Goal: Task Accomplishment & Management: Complete application form

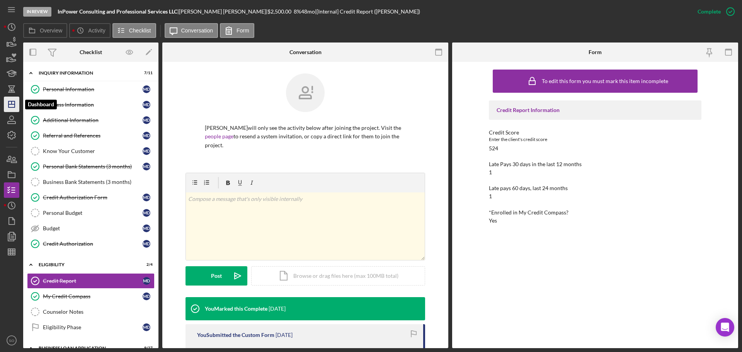
click at [12, 106] on icon "Icon/Dashboard" at bounding box center [11, 104] width 19 height 19
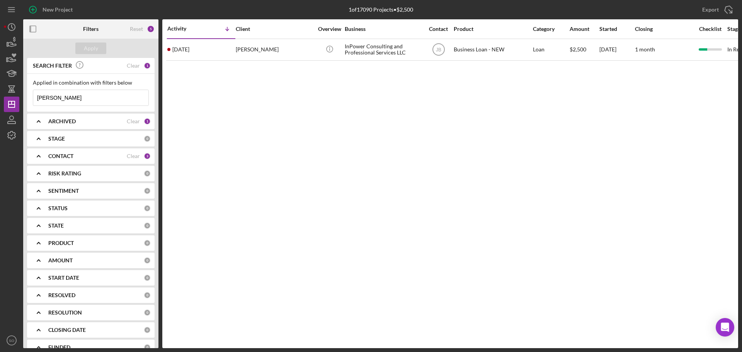
drag, startPoint x: 86, startPoint y: 99, endPoint x: 1, endPoint y: 103, distance: 84.7
click at [0, 103] on div "New Project 1 of 17090 Projects • $2,500 marlena Export Icon/Export Filters Res…" at bounding box center [371, 176] width 742 height 352
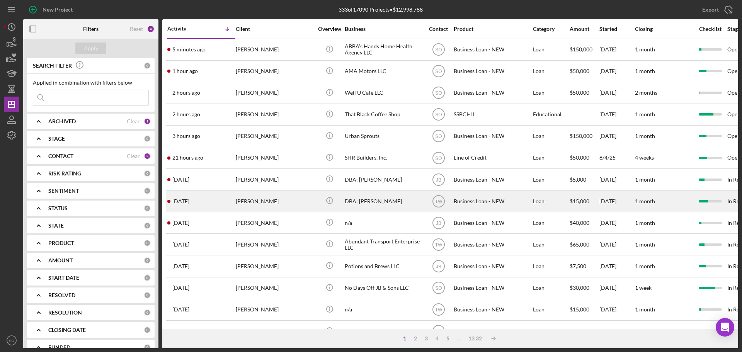
click at [248, 198] on div "Haley Loyet" at bounding box center [274, 201] width 77 height 20
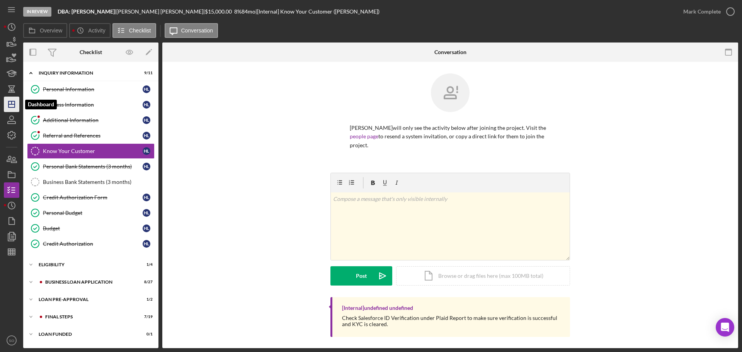
drag, startPoint x: 8, startPoint y: 102, endPoint x: 15, endPoint y: 105, distance: 7.7
click at [8, 102] on icon "Icon/Dashboard" at bounding box center [11, 104] width 19 height 19
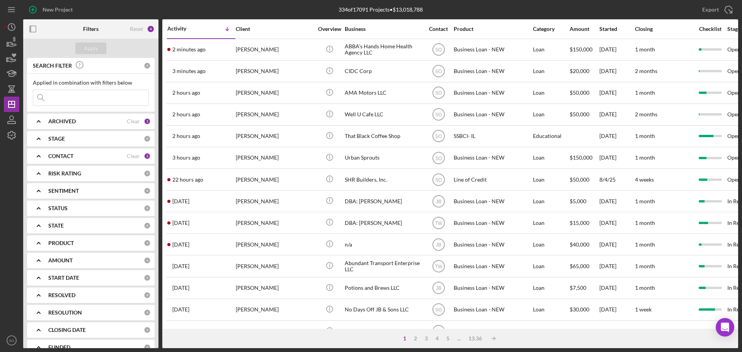
click at [78, 99] on input at bounding box center [90, 97] width 115 height 15
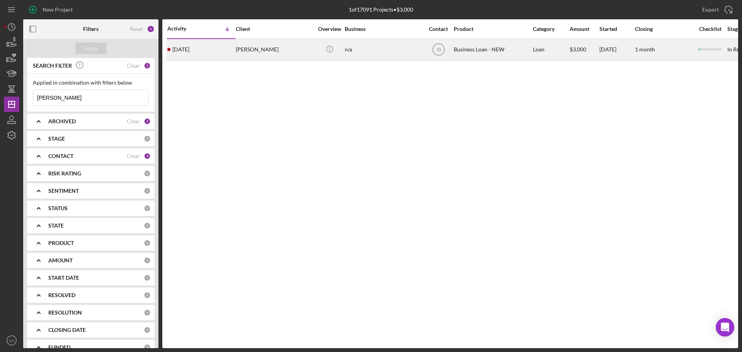
type input "tisha"
click at [223, 56] on div "1 week ago Tisha Dillard" at bounding box center [201, 49] width 68 height 20
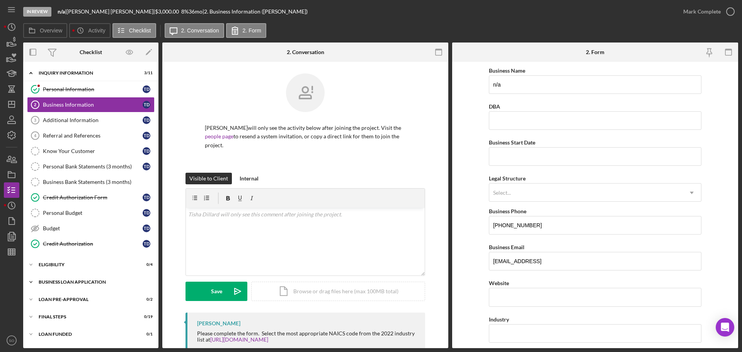
click at [88, 283] on div "BUSINESS LOAN APPLICATION" at bounding box center [94, 282] width 110 height 5
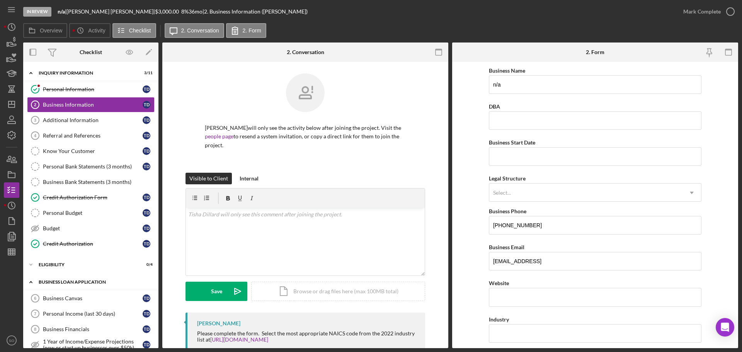
scroll to position [232, 0]
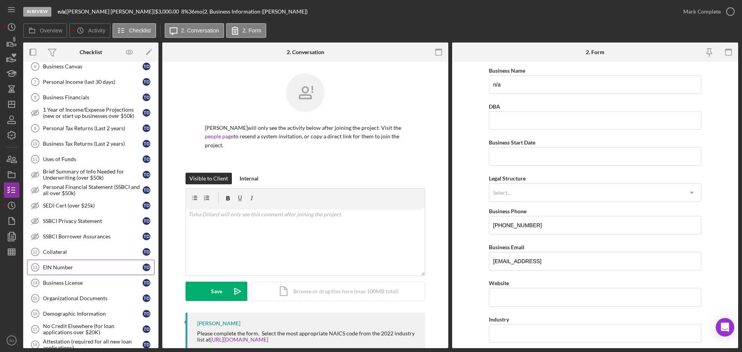
click at [80, 270] on div "EIN Number" at bounding box center [93, 267] width 100 height 6
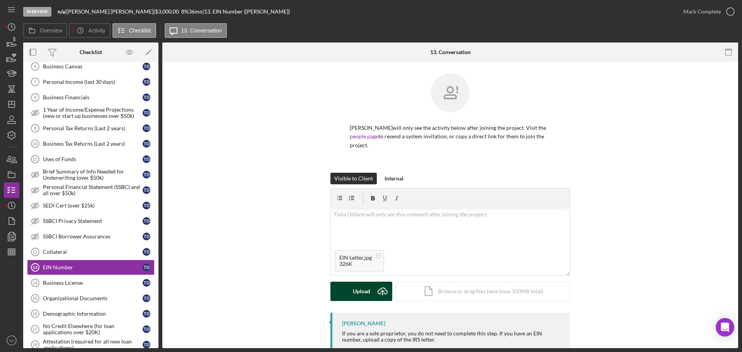
click at [337, 282] on button "Upload Icon/Upload" at bounding box center [361, 291] width 62 height 19
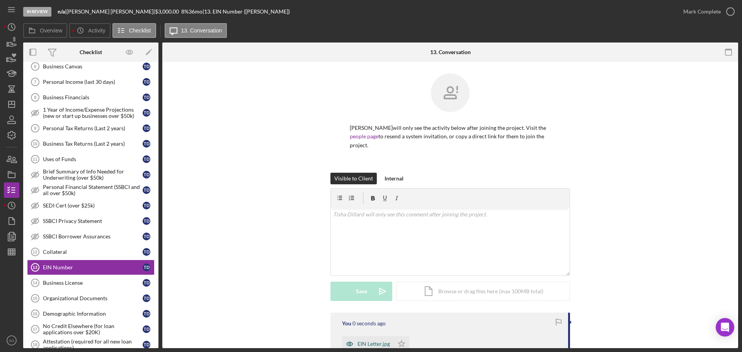
scroll to position [77, 0]
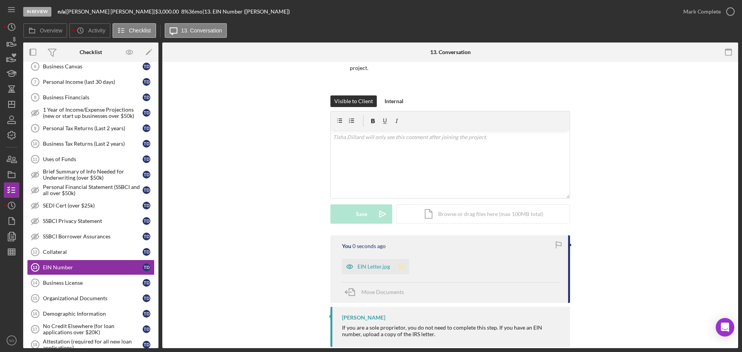
click at [398, 263] on polygon "button" at bounding box center [401, 266] width 7 height 6
click at [695, 16] on div "Mark Complete" at bounding box center [701, 11] width 37 height 15
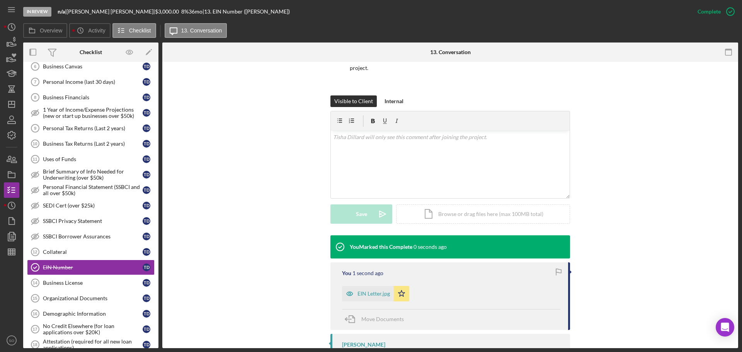
scroll to position [110, 0]
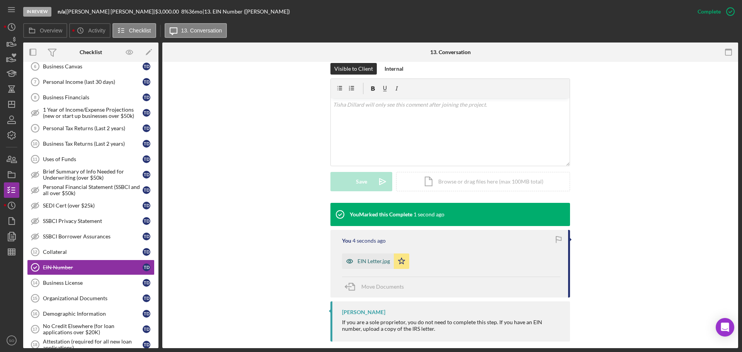
click at [372, 258] on div "EIN Letter.jpg" at bounding box center [373, 261] width 32 height 6
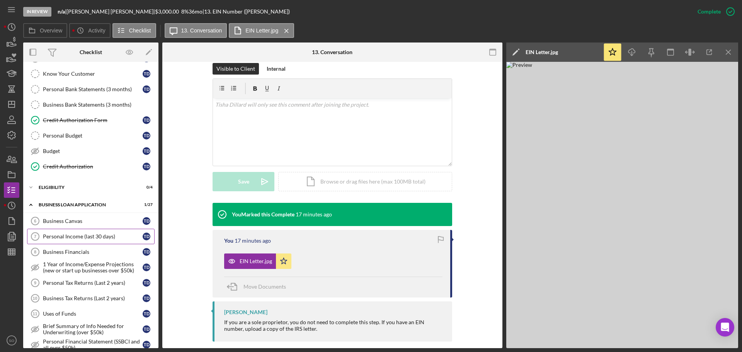
scroll to position [0, 0]
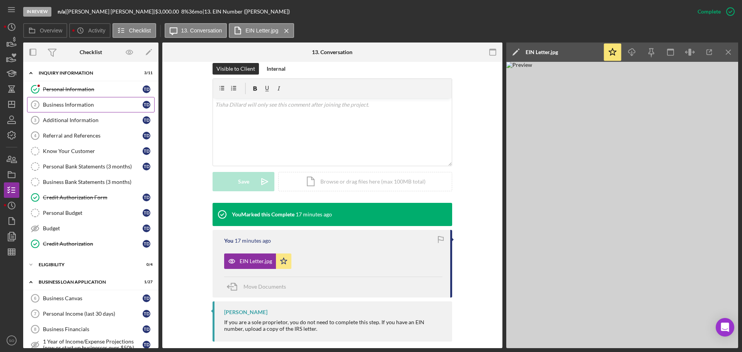
click at [78, 108] on link "Business Information 2 Business Information T D" at bounding box center [91, 104] width 128 height 15
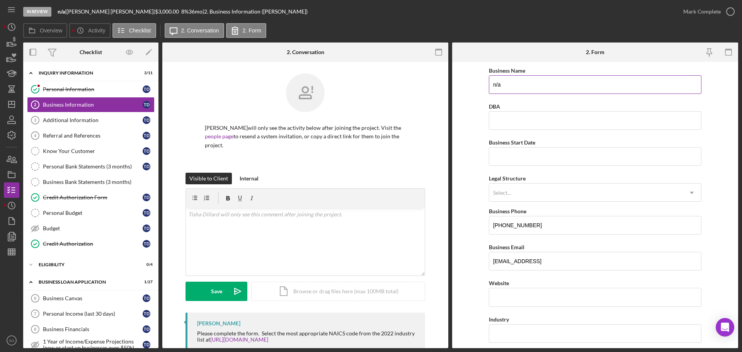
click at [512, 76] on input "n/a" at bounding box center [595, 84] width 213 height 19
drag, startPoint x: 513, startPoint y: 88, endPoint x: 378, endPoint y: 54, distance: 139.4
click at [378, 55] on div "Overview Internal Workflow Stage In Review Icon/Dropdown Arrow Archive (can una…" at bounding box center [380, 196] width 715 height 306
type input "Equinox Health Services LLC"
click at [529, 158] on input "Business Start Date" at bounding box center [595, 156] width 213 height 19
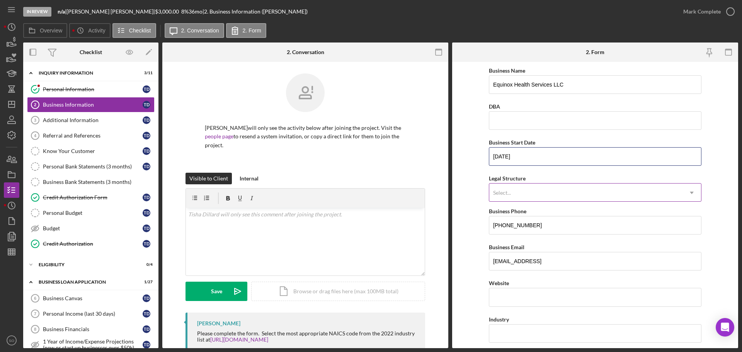
type input "[DATE]"
click at [540, 190] on div "Select..." at bounding box center [585, 193] width 193 height 18
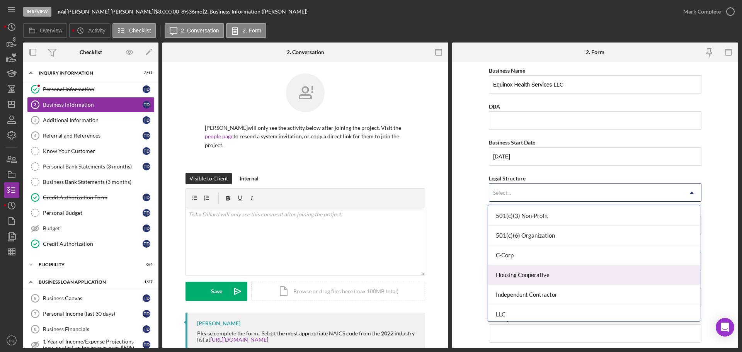
scroll to position [77, 0]
click at [511, 279] on div "LLC" at bounding box center [594, 276] width 212 height 20
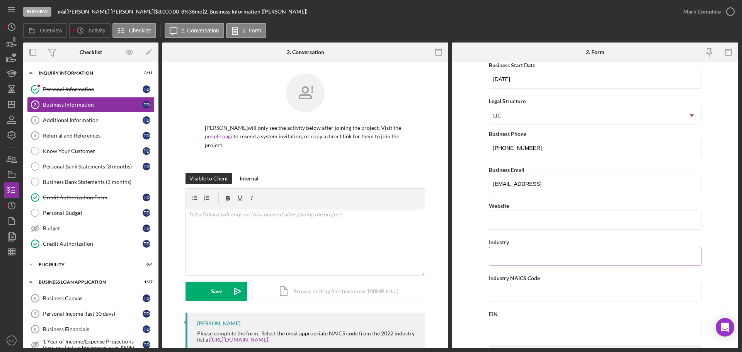
click at [530, 258] on input "Industry" at bounding box center [595, 256] width 213 height 19
drag, startPoint x: 534, startPoint y: 254, endPoint x: 512, endPoint y: 259, distance: 22.1
click at [512, 259] on input "In home child daycare service" at bounding box center [595, 256] width 213 height 19
click at [514, 292] on input "Industry NAICS Code" at bounding box center [595, 292] width 213 height 19
click at [638, 277] on div "Industry NAICS Code" at bounding box center [595, 278] width 213 height 10
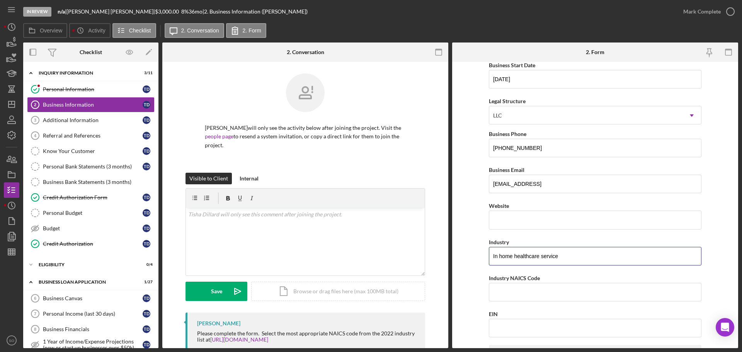
drag, startPoint x: 564, startPoint y: 257, endPoint x: 482, endPoint y: 258, distance: 82.3
click at [424, 241] on div "Overview Internal Workflow Stage In Review Icon/Dropdown Arrow Archive (can una…" at bounding box center [380, 196] width 715 height 306
drag, startPoint x: 562, startPoint y: 255, endPoint x: 188, endPoint y: 233, distance: 374.6
click at [188, 233] on div "Overview Internal Workflow Stage In Review Icon/Dropdown Arrow Archive (can una…" at bounding box center [380, 196] width 715 height 306
paste input "Home health care agencies"
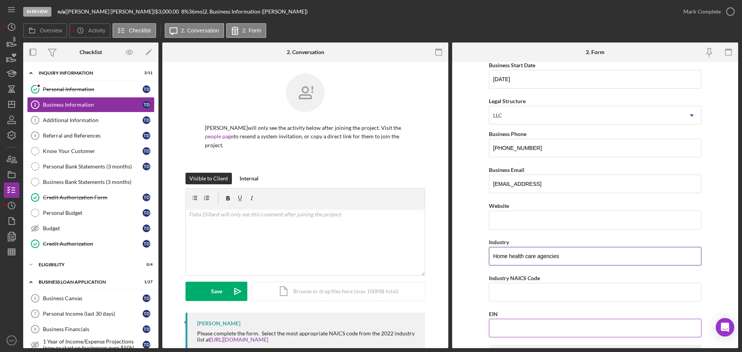
type input "Home health care agencies"
click at [510, 335] on input "EIN" at bounding box center [595, 328] width 213 height 19
type input "62-1610###"
click at [528, 298] on input "Industry NAICS Code" at bounding box center [595, 292] width 213 height 19
type input "621610"
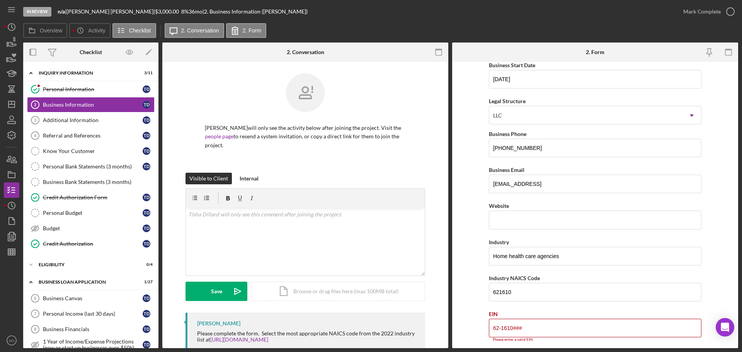
click at [480, 293] on form "Business Name Equinox Health Services LLC DBA Business Start Date 04/07/2014 Le…" at bounding box center [595, 205] width 286 height 286
drag, startPoint x: 527, startPoint y: 328, endPoint x: 451, endPoint y: 317, distance: 76.9
click at [451, 317] on div "Overview Internal Workflow Stage In Review Icon/Dropdown Arrow Archive (can una…" at bounding box center [380, 196] width 715 height 306
type input "[US_EMPLOYER_IDENTIFICATION_NUMBER]"
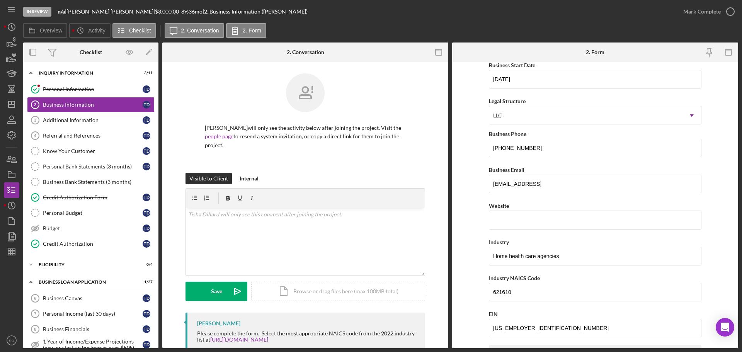
click at [466, 281] on form "Business Name Equinox Health Services LLC DBA Business Start Date 04/07/2014 Le…" at bounding box center [595, 205] width 286 height 286
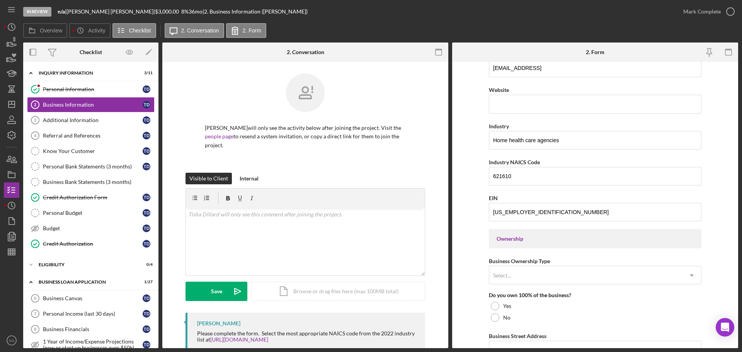
scroll to position [270, 0]
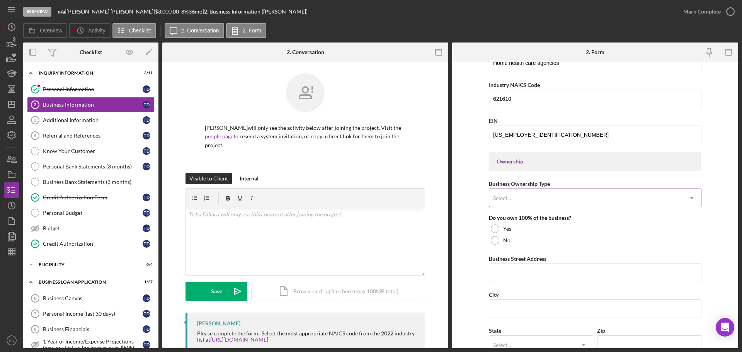
click at [529, 199] on div "Select..." at bounding box center [585, 198] width 193 height 18
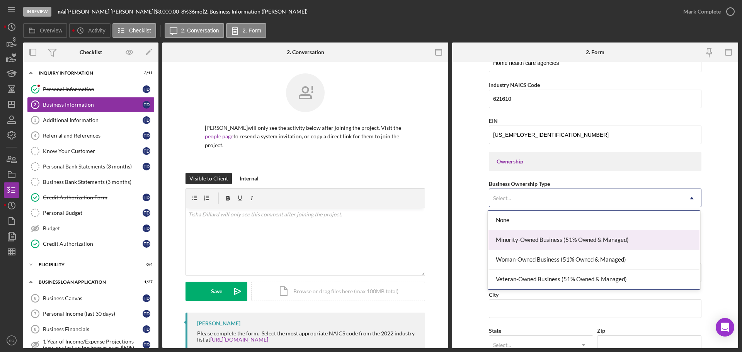
click at [524, 243] on div "Minority-Owned Business (51% Owned & Managed)" at bounding box center [594, 240] width 212 height 20
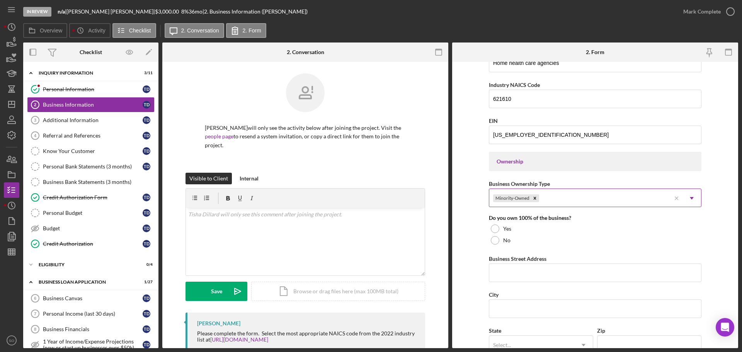
click at [583, 200] on div "Minority-Owned" at bounding box center [580, 198] width 182 height 18
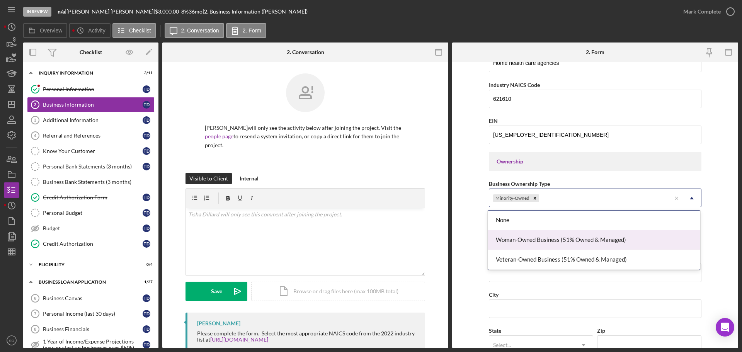
click at [568, 241] on div "Woman-Owned Business (51% Owned & Managed)" at bounding box center [594, 240] width 212 height 20
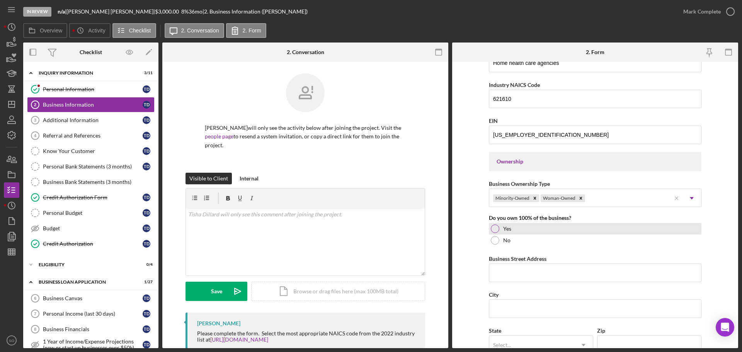
click at [492, 231] on div at bounding box center [495, 228] width 9 height 9
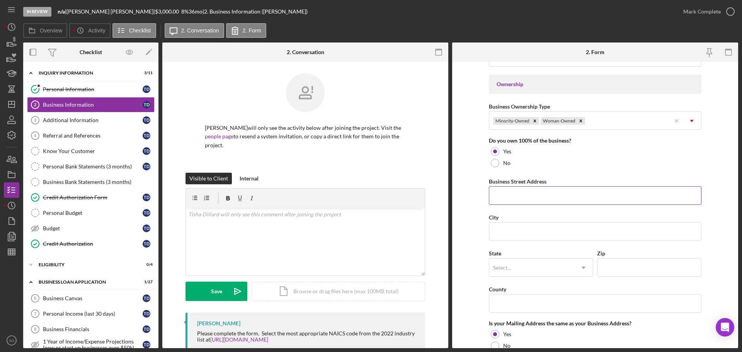
click at [511, 199] on input "Business Street Address" at bounding box center [595, 195] width 213 height 19
paste input "4344 Miletus Dr"
type input "4344 Miletus Dr"
click at [538, 233] on input "City" at bounding box center [595, 231] width 213 height 19
paste input "Florissant"
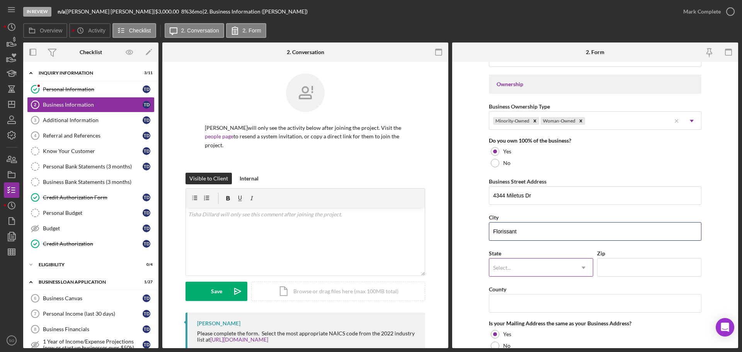
type input "Florissant"
click at [508, 271] on div "Select..." at bounding box center [502, 268] width 18 height 6
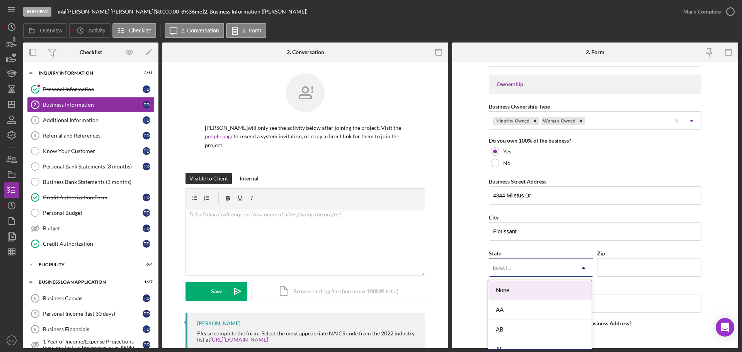
type input "mo"
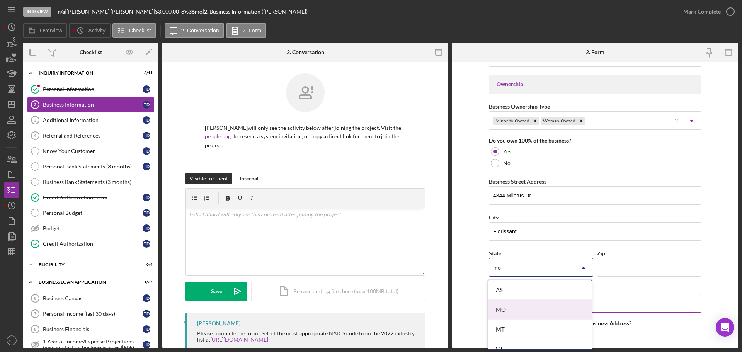
click at [517, 309] on div "MO" at bounding box center [540, 310] width 104 height 20
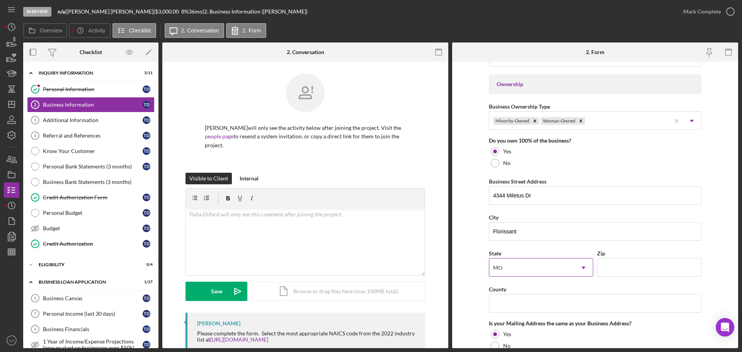
scroll to position [386, 0]
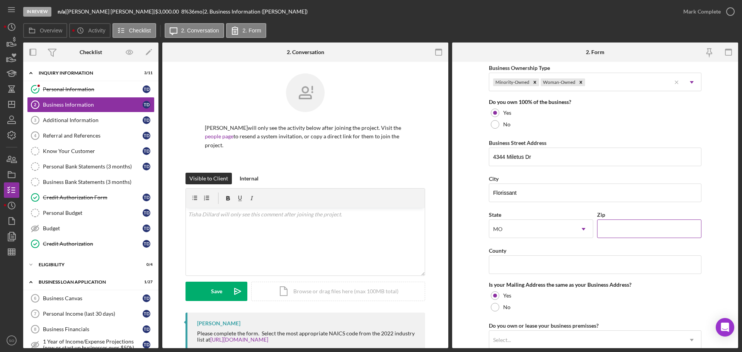
click at [621, 227] on input "Zip" at bounding box center [649, 228] width 104 height 19
paste input "63033"
type input "63033"
click at [528, 259] on input "County" at bounding box center [595, 264] width 213 height 19
paste input "[GEOGRAPHIC_DATA]"
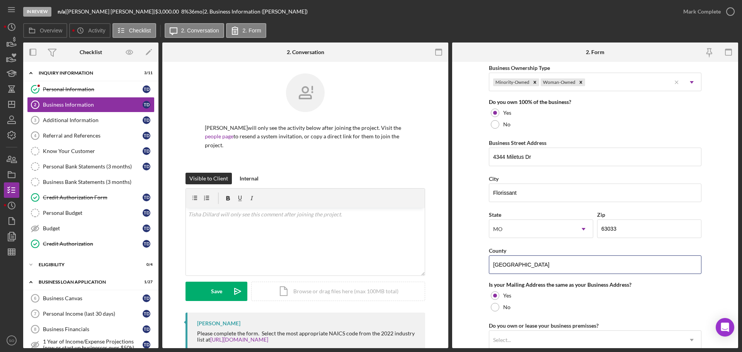
type input "[GEOGRAPHIC_DATA]"
click at [467, 265] on form "Business Name Equinox Health Services LLC DBA Business Start Date 04/07/2014 Le…" at bounding box center [595, 205] width 286 height 286
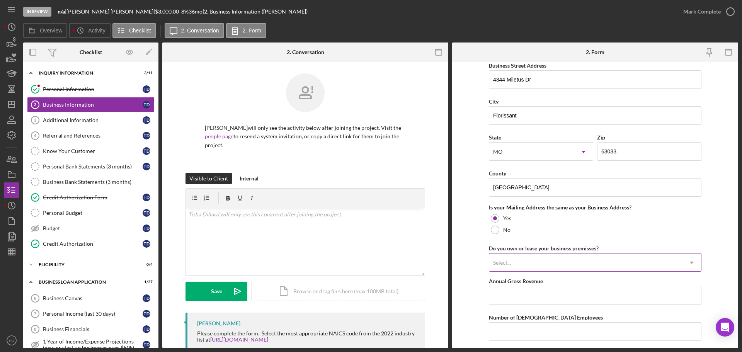
click at [571, 261] on div "Select..." at bounding box center [585, 263] width 193 height 18
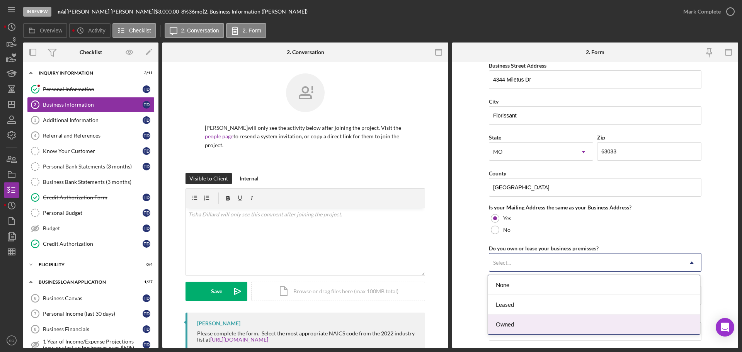
click at [545, 323] on div "Owned" at bounding box center [594, 325] width 212 height 20
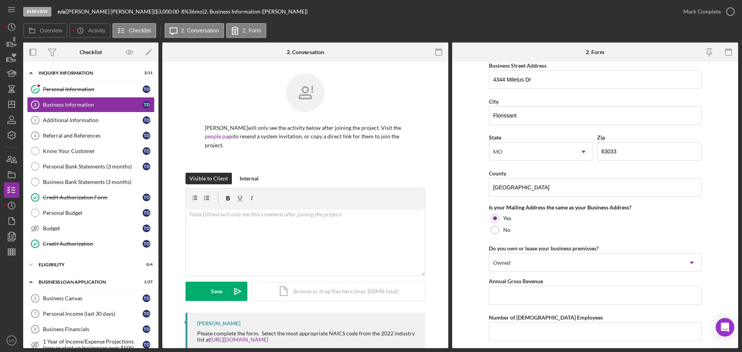
click at [468, 266] on form "Business Name Equinox Health Services LLC DBA Business Start Date 04/07/2014 Le…" at bounding box center [595, 205] width 286 height 286
click at [522, 298] on input "Annual Gross Revenue" at bounding box center [595, 295] width 213 height 19
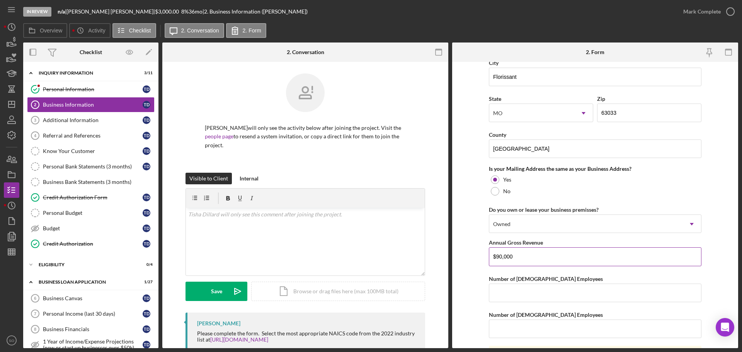
type input "$90,000"
click at [522, 298] on input "Number of [DEMOGRAPHIC_DATA] Employees" at bounding box center [595, 293] width 213 height 19
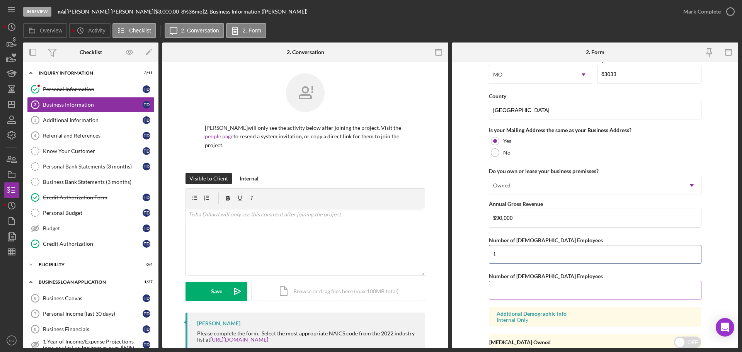
scroll to position [571, 0]
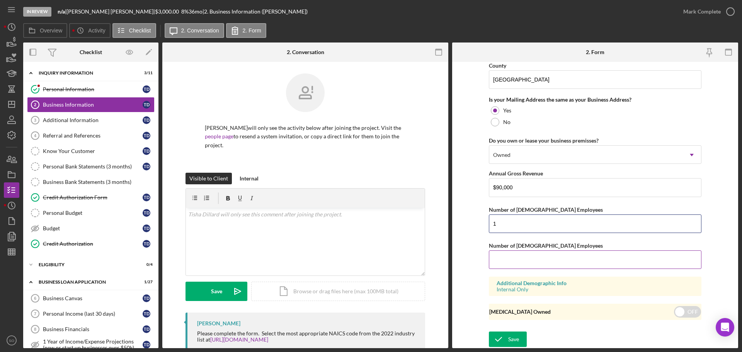
type input "1"
click at [517, 262] on input "Number of [DEMOGRAPHIC_DATA] Employees" at bounding box center [595, 259] width 213 height 19
type input "0"
click at [514, 337] on div "Save" at bounding box center [513, 339] width 11 height 15
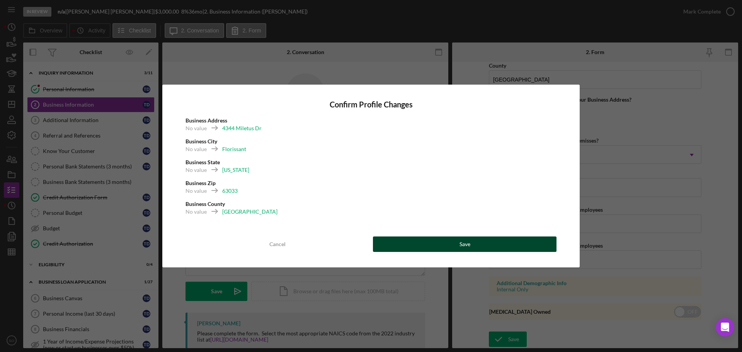
click at [471, 250] on button "Save" at bounding box center [465, 243] width 184 height 15
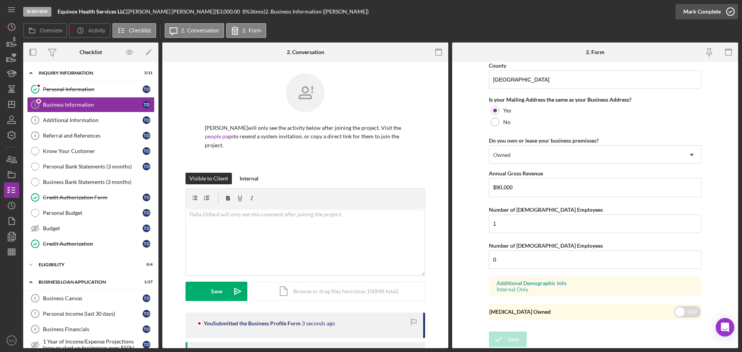
click at [680, 12] on button "Mark Complete" at bounding box center [706, 11] width 63 height 15
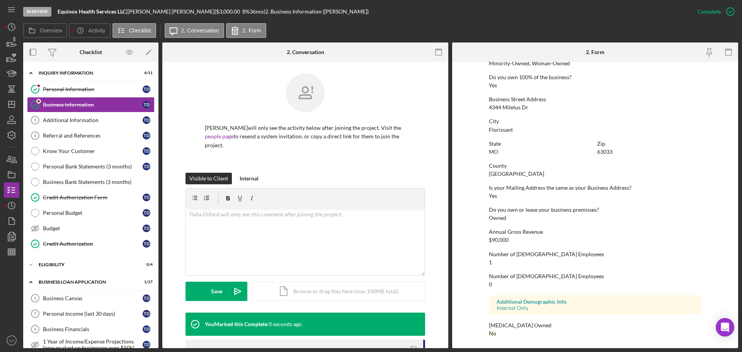
scroll to position [296, 0]
click at [73, 121] on div "Additional Information" at bounding box center [93, 120] width 100 height 6
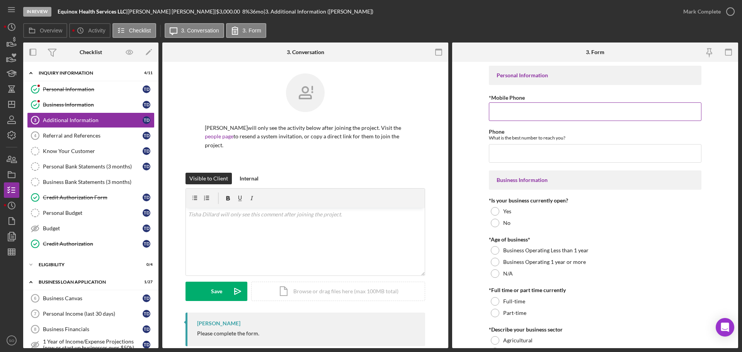
click at [500, 111] on input "*Mobile Phone" at bounding box center [595, 111] width 213 height 19
drag, startPoint x: 500, startPoint y: 111, endPoint x: 503, endPoint y: 113, distance: 4.2
paste input "[PHONE_NUMBER]"
type input "[PHONE_NUMBER]"
click at [512, 154] on input "Phone" at bounding box center [595, 153] width 213 height 19
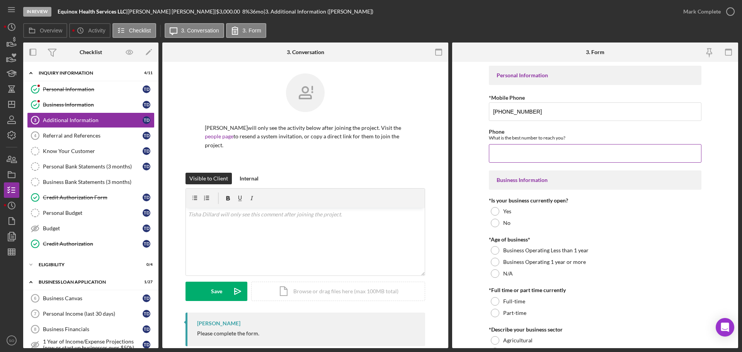
paste input "[PHONE_NUMBER]"
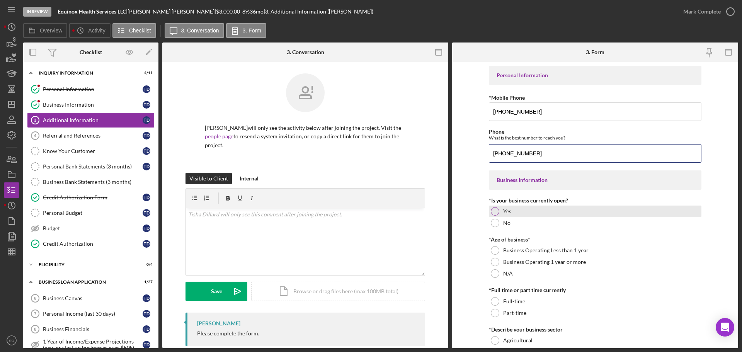
type input "[PHONE_NUMBER]"
click at [491, 212] on div at bounding box center [495, 211] width 9 height 9
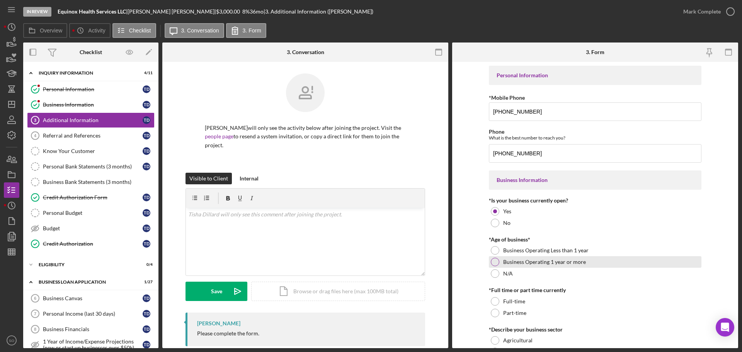
click at [495, 262] on div at bounding box center [495, 262] width 9 height 9
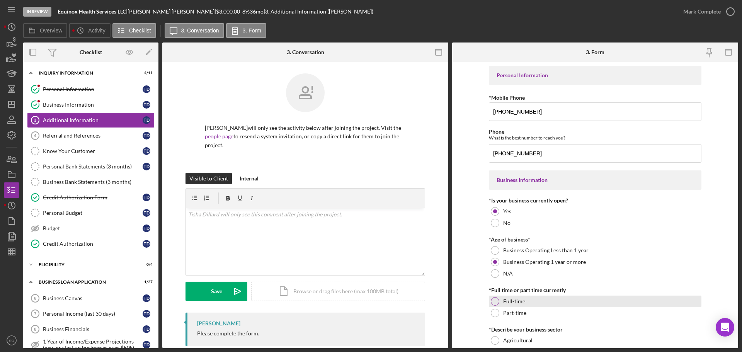
click at [492, 303] on div at bounding box center [495, 301] width 9 height 9
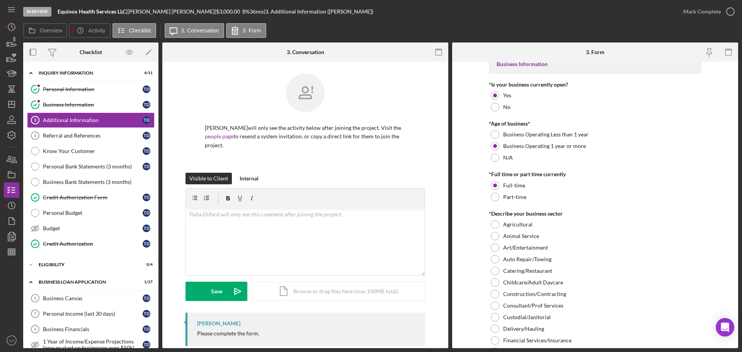
scroll to position [193, 0]
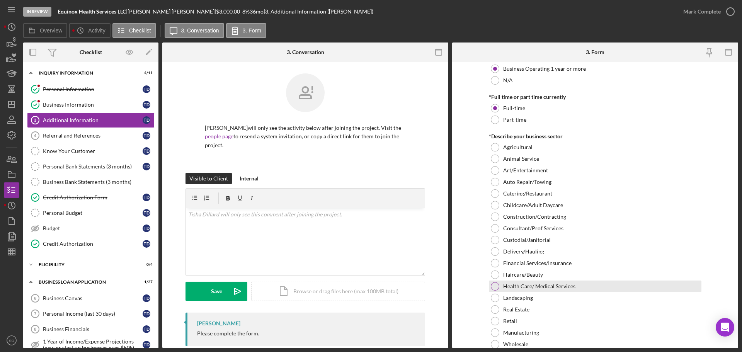
click at [492, 287] on div at bounding box center [495, 286] width 9 height 9
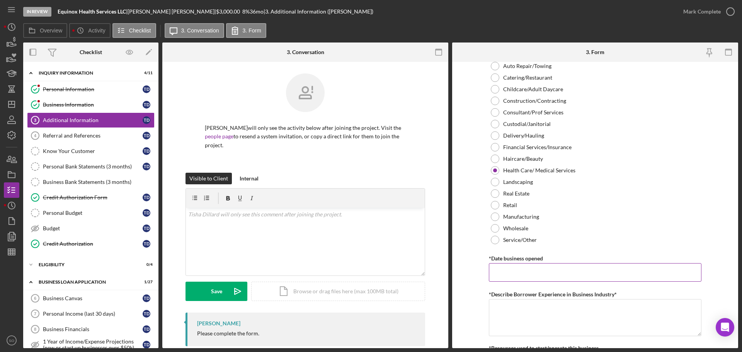
click at [518, 276] on input "*Date business opened" at bounding box center [595, 272] width 213 height 19
click at [509, 275] on input "*Date business opened" at bounding box center [595, 272] width 213 height 19
paste input "[DATE]"
type input "[DATE]"
click at [473, 255] on form "Personal Information *Mobile Phone (314) 783-6700 Phone What is the best number…" at bounding box center [595, 205] width 286 height 286
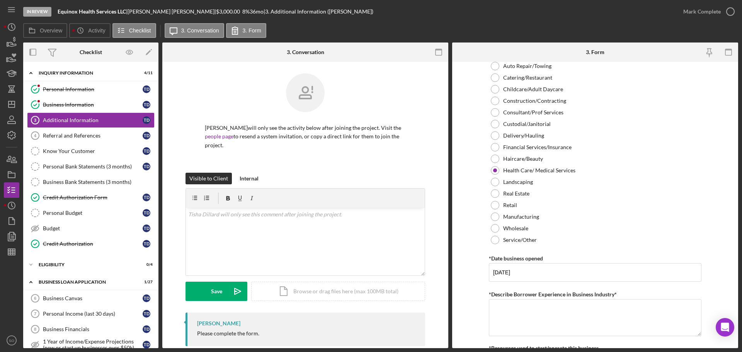
scroll to position [386, 0]
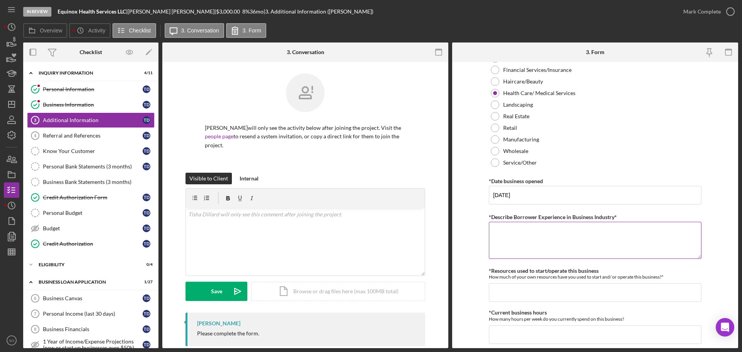
click at [553, 235] on textarea "*Describe Borrower Experience in Business Industry*" at bounding box center [595, 240] width 213 height 37
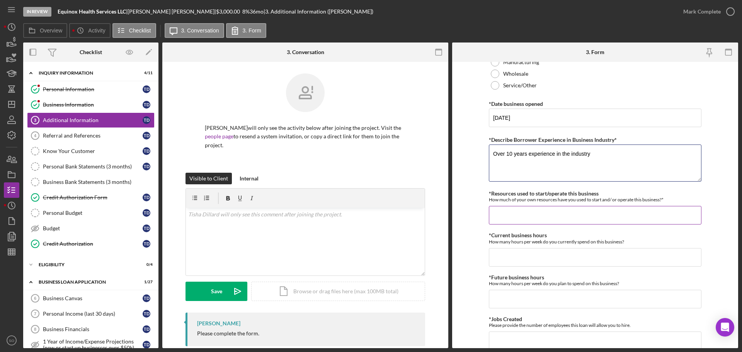
type textarea "Over 10 years experience in the industry"
click at [541, 212] on input "*Resources used to start/operate this business" at bounding box center [595, 215] width 213 height 19
type input "$0"
type input "$1,000"
click at [520, 259] on input "*Current business hours" at bounding box center [595, 257] width 213 height 19
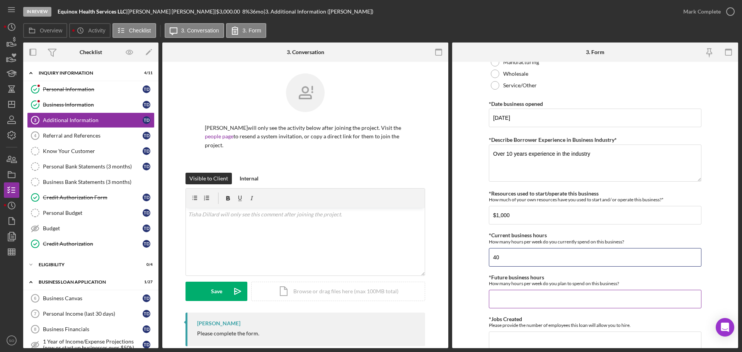
type input "40"
click at [506, 289] on div "*Future business hours How many hours per week do you plan to spend on this bus…" at bounding box center [595, 291] width 213 height 34
click at [512, 300] on input "*Future business hours" at bounding box center [595, 299] width 213 height 19
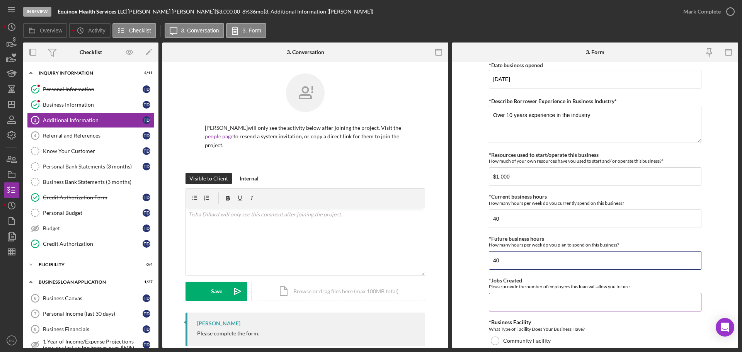
type input "40"
click at [516, 303] on input "*Jobs Created" at bounding box center [595, 302] width 213 height 19
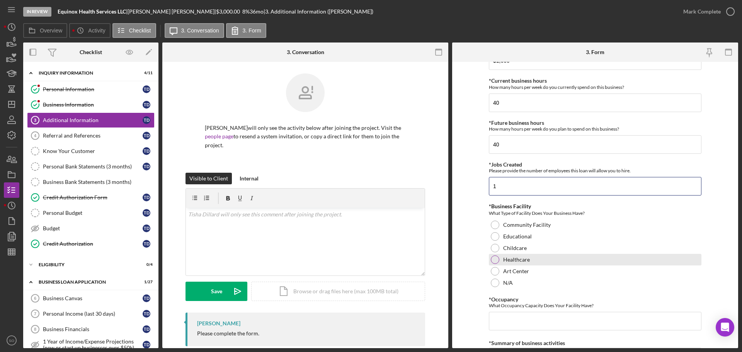
type input "1"
click at [493, 260] on div at bounding box center [495, 259] width 9 height 9
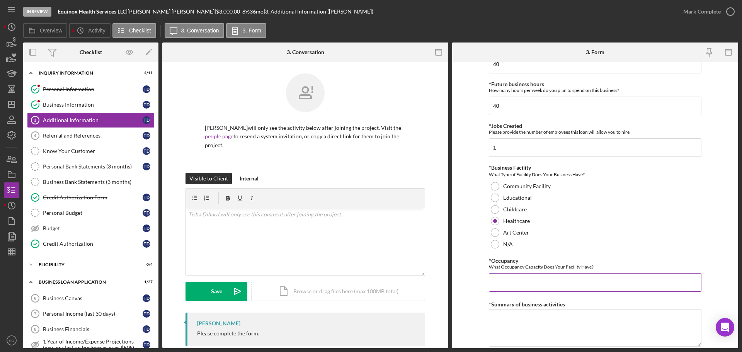
click at [513, 281] on input "*Occupancy" at bounding box center [595, 282] width 213 height 19
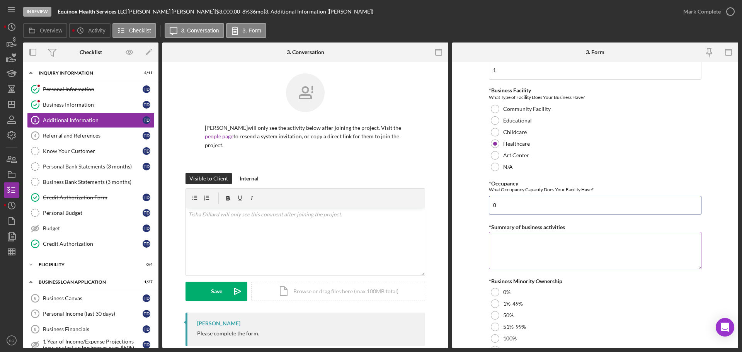
type input "0"
click at [506, 250] on textarea "*Summary of business activities" at bounding box center [595, 250] width 213 height 37
click at [597, 261] on textarea "*Summary of business activities" at bounding box center [595, 250] width 213 height 37
paste textarea "Home health care agencies"
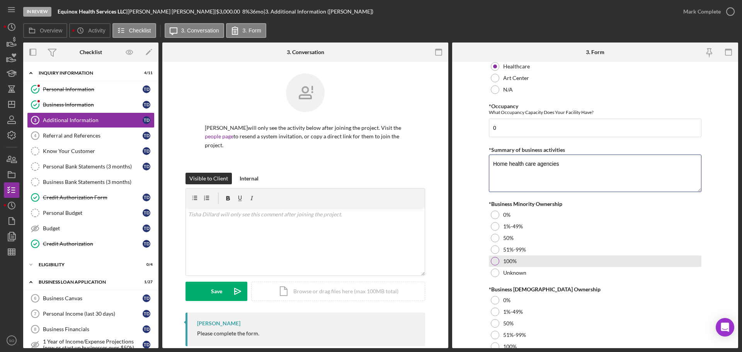
type textarea "Home health care agencies"
click at [494, 262] on div at bounding box center [495, 261] width 9 height 9
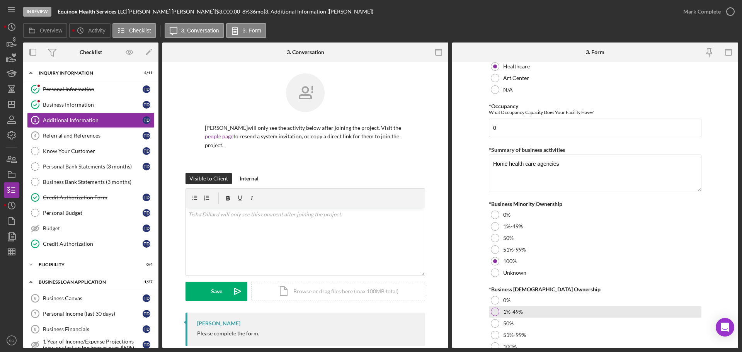
scroll to position [855, 0]
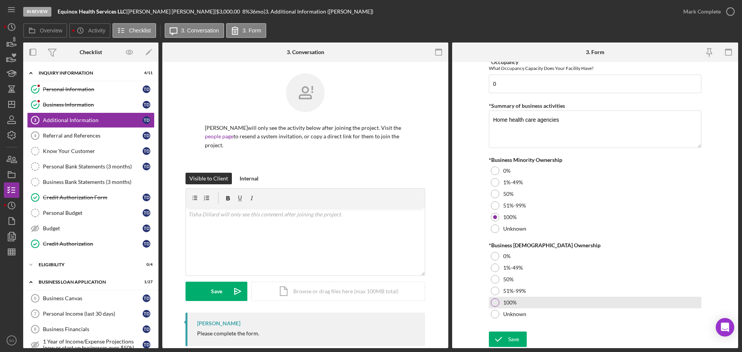
click at [498, 303] on div "100%" at bounding box center [595, 303] width 213 height 12
click at [516, 342] on div "Save" at bounding box center [513, 339] width 11 height 15
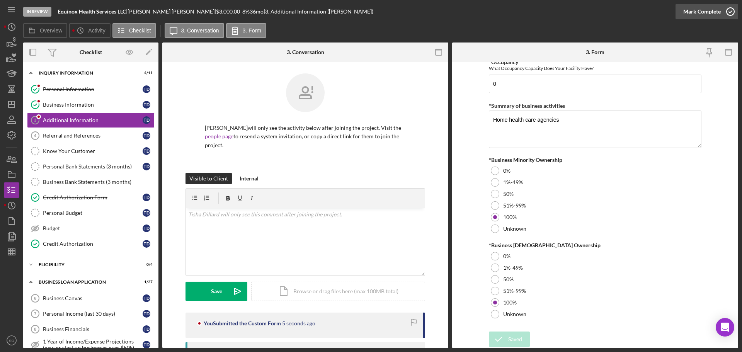
click at [692, 15] on div "Mark Complete" at bounding box center [701, 11] width 37 height 15
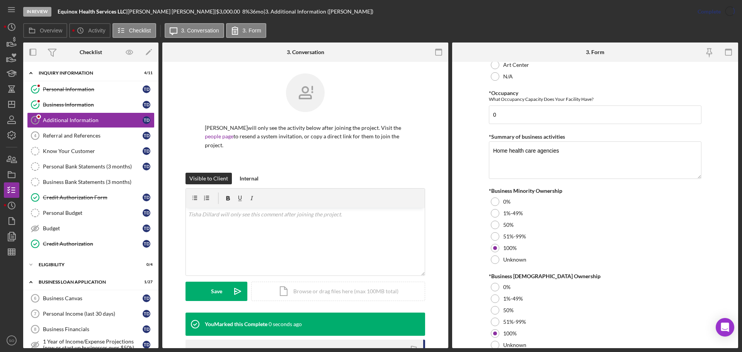
scroll to position [886, 0]
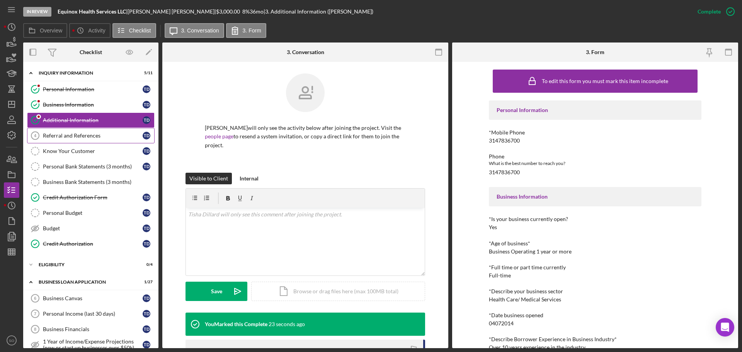
click at [90, 134] on div "Referral and References" at bounding box center [93, 136] width 100 height 6
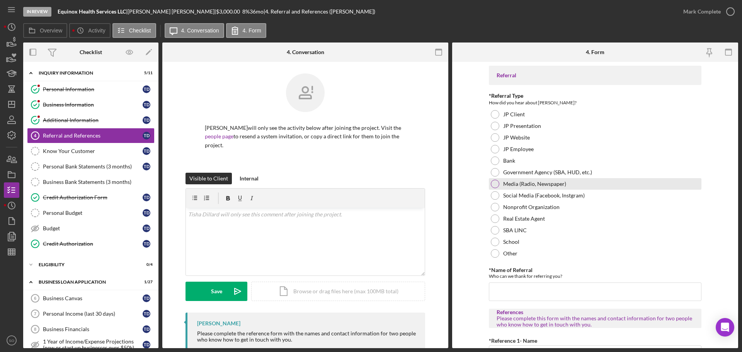
scroll to position [39, 0]
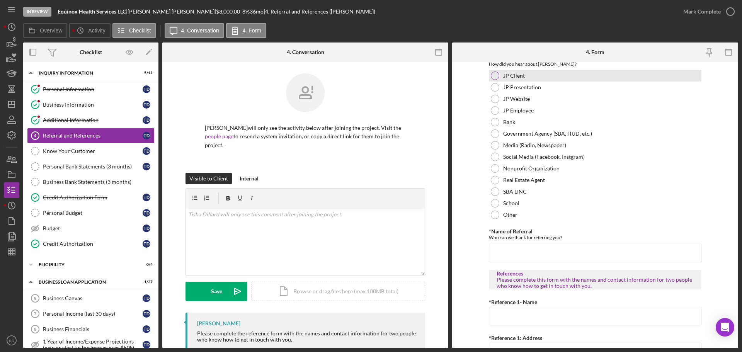
click at [494, 75] on div at bounding box center [495, 75] width 9 height 9
click at [522, 255] on input "*Name of Referral" at bounding box center [595, 253] width 213 height 19
paste input "Lakisha Lee"
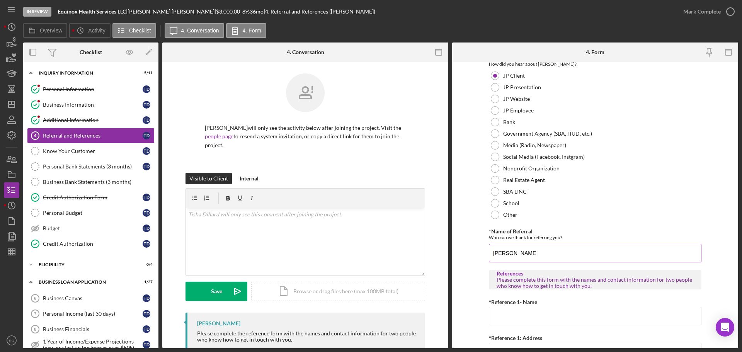
scroll to position [116, 0]
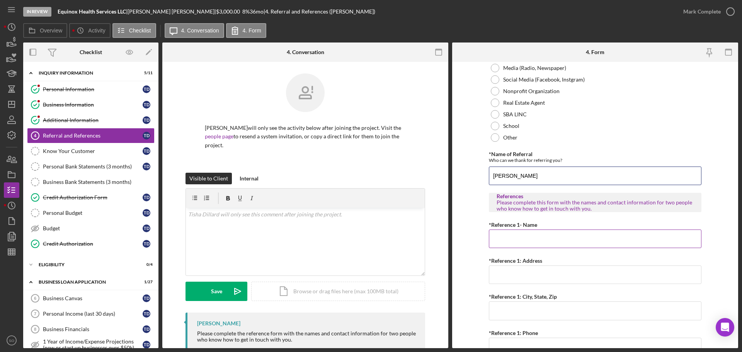
type input "Lakisha Lee"
click at [542, 239] on input "*Reference 1- Name" at bounding box center [595, 239] width 213 height 19
paste input "Lakisha Lee"
type input "Lakisha Lee"
click at [534, 281] on input "*Reference 1: Address" at bounding box center [595, 274] width 213 height 19
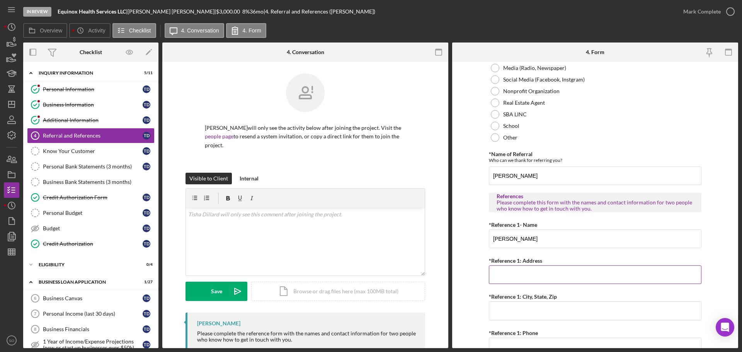
paste input "5843 Clemens Ave"
type input "5843 Clemens Ave"
click at [525, 308] on input "*Reference 1: City, State, Zip" at bounding box center [595, 310] width 213 height 19
paste input "St. Louis, Mo 63112"
click at [524, 308] on input "St. Louis, Mo 63112" at bounding box center [595, 310] width 213 height 19
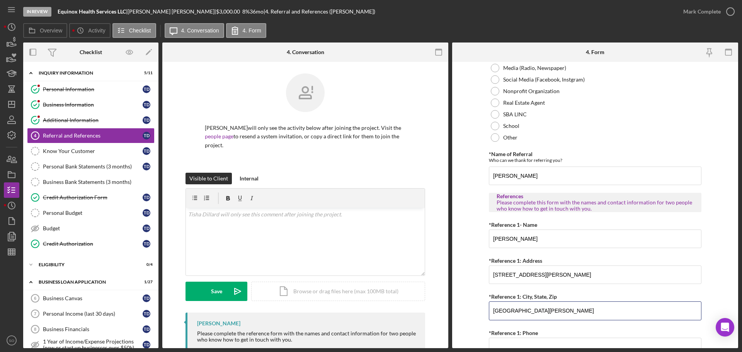
type input "St. Louis, MO 63112"
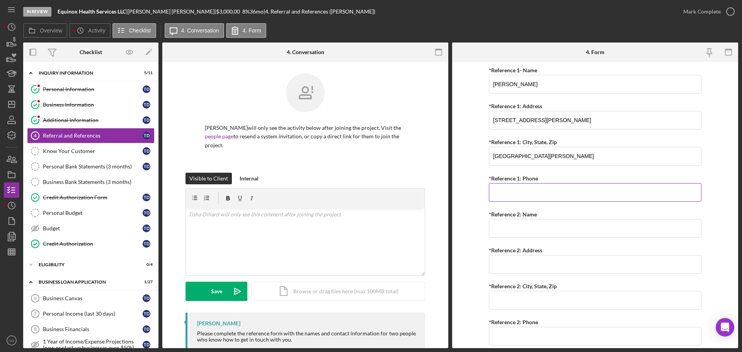
click at [515, 193] on input "*Reference 1: Phone" at bounding box center [595, 192] width 213 height 19
paste input "(314) 852-2405"
type input "(314) 852-2405"
click at [518, 230] on input "*Reference 2: Name" at bounding box center [595, 228] width 213 height 19
paste input "Sabrina Woods"
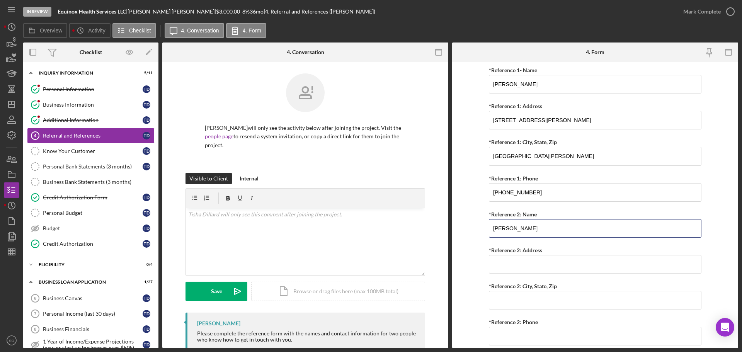
type input "Sabrina Woods"
click at [503, 267] on input "*Reference 2: Address" at bounding box center [595, 264] width 213 height 19
paste input "4324 Miletus Drive"
type input "4324 Miletus Drive"
click at [529, 297] on input "*Reference 2: City, State, Zip" at bounding box center [595, 300] width 213 height 19
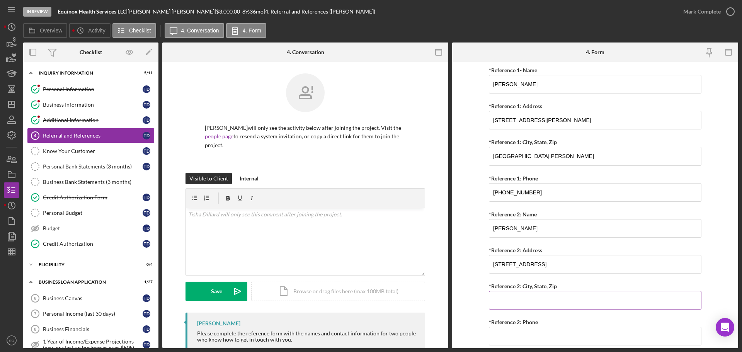
paste input "Florissant, MO 63033"
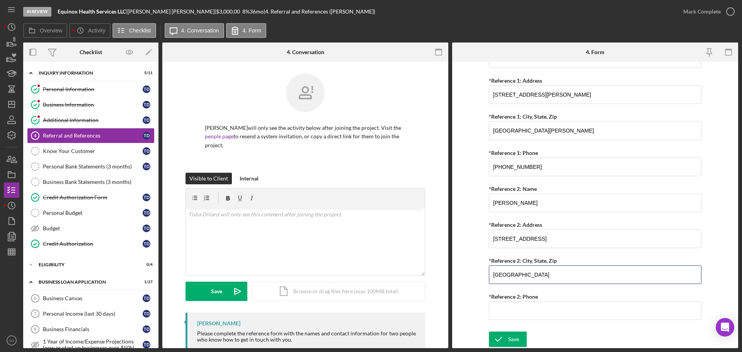
type input "Florissant, MO 63033"
click at [510, 309] on input "*Reference 2: Phone" at bounding box center [595, 310] width 213 height 19
paste input "(314) 766-1558"
type input "(314) 766-1558"
click at [517, 335] on div "Save" at bounding box center [513, 339] width 11 height 15
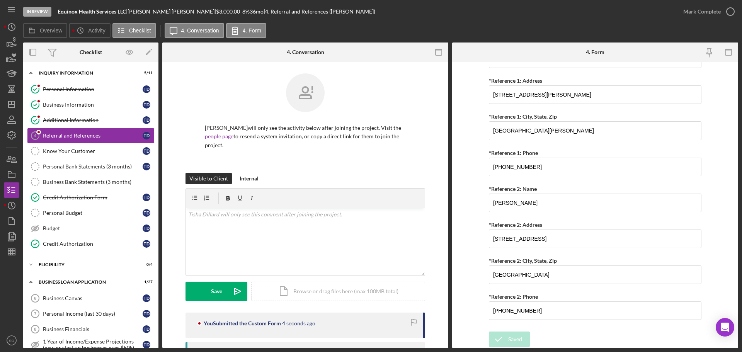
drag, startPoint x: 700, startPoint y: 14, endPoint x: 688, endPoint y: 29, distance: 19.2
click at [699, 14] on div "Mark Complete" at bounding box center [701, 11] width 37 height 15
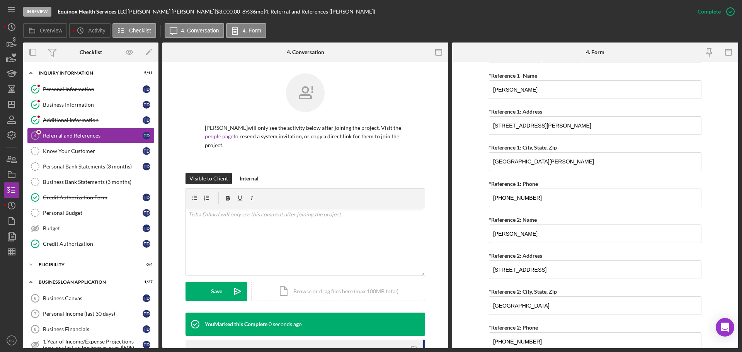
scroll to position [327, 0]
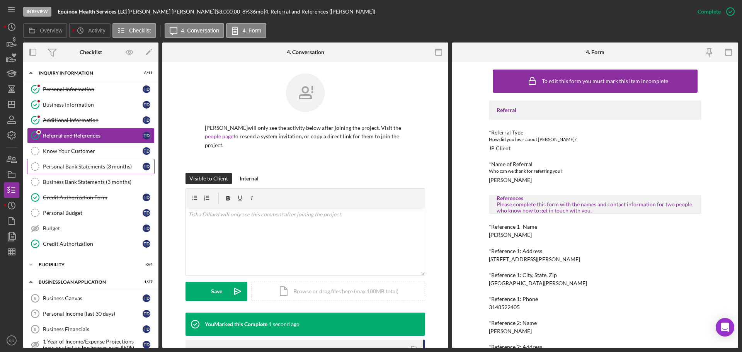
click at [107, 167] on div "Personal Bank Statements (3 months)" at bounding box center [93, 166] width 100 height 6
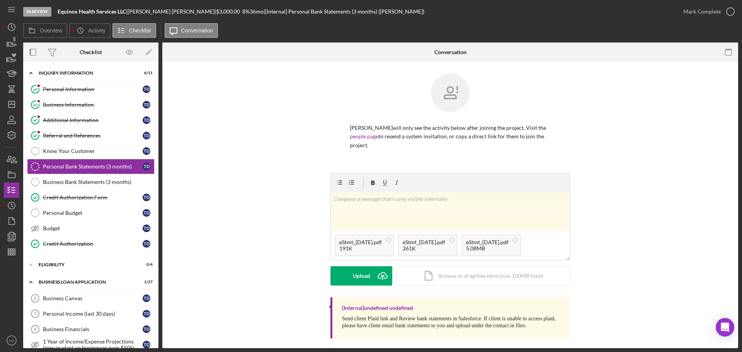
click at [363, 281] on div "v Color teal Color pink Remove color Add row above Add row below Add column bef…" at bounding box center [450, 235] width 240 height 124
click at [369, 274] on div "Upload" at bounding box center [361, 275] width 17 height 19
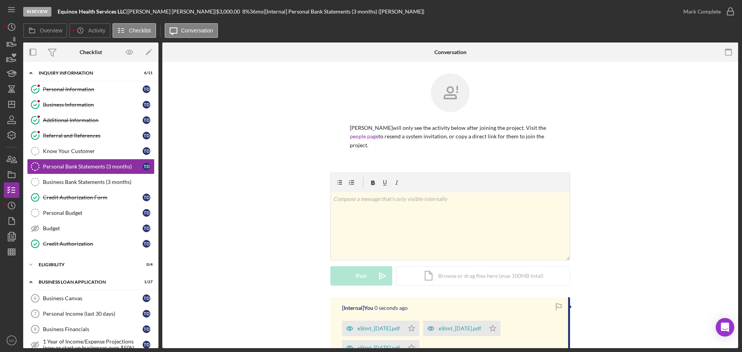
scroll to position [88, 0]
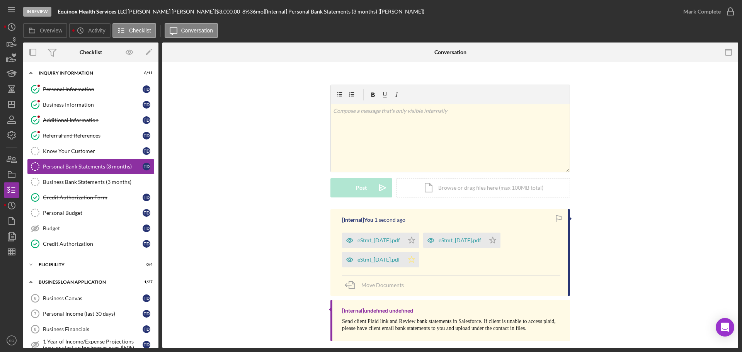
click at [419, 252] on icon "Icon/Star" at bounding box center [411, 259] width 15 height 15
click at [715, 12] on div "Mark Complete" at bounding box center [701, 11] width 37 height 15
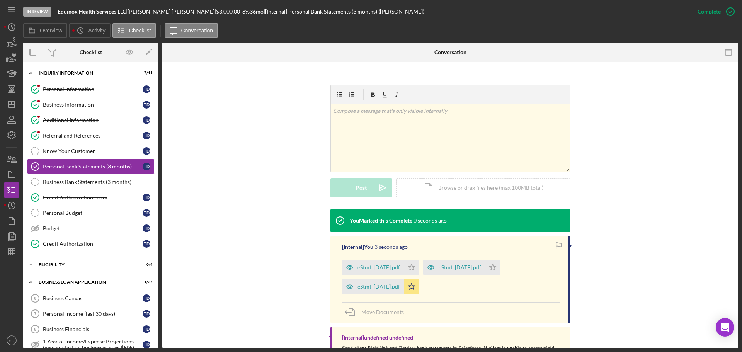
scroll to position [115, 0]
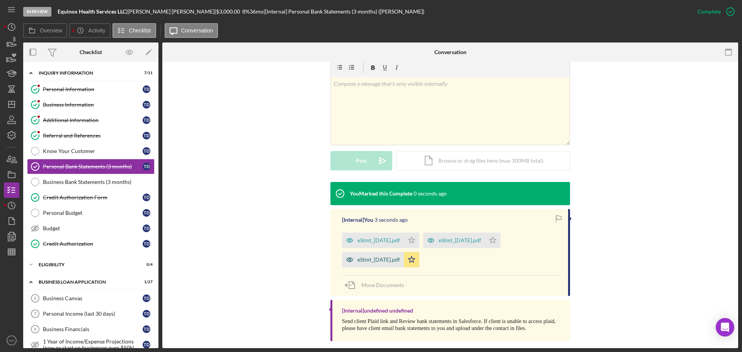
click at [396, 257] on div "eStmt_2025-07-31.pdf" at bounding box center [378, 260] width 43 height 6
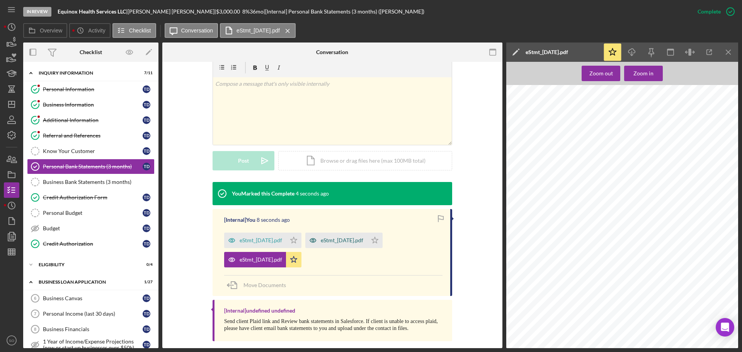
click at [344, 237] on div "eStmt_2025-06-30.pdf" at bounding box center [342, 240] width 43 height 6
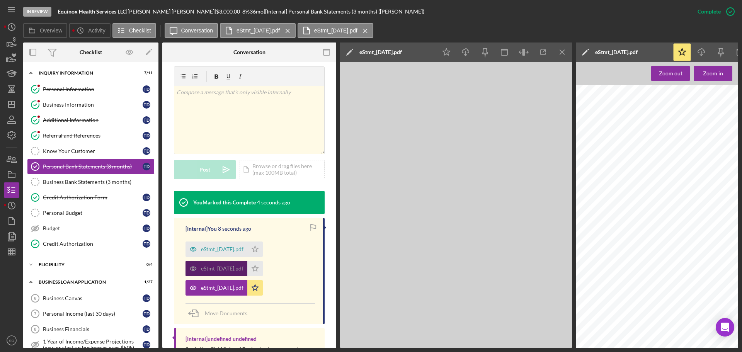
scroll to position [133, 0]
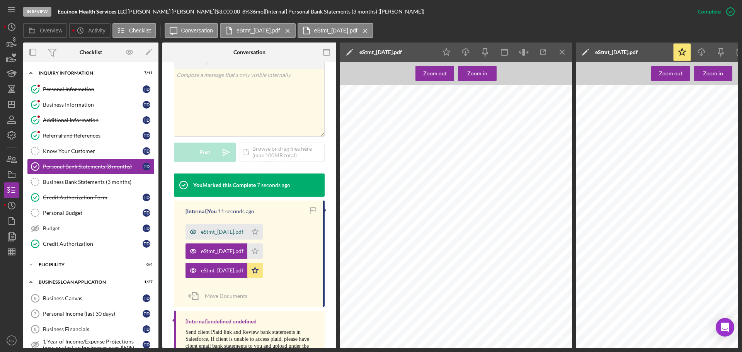
click at [206, 235] on div "eStmt_2025-05-30.pdf" at bounding box center [222, 232] width 43 height 6
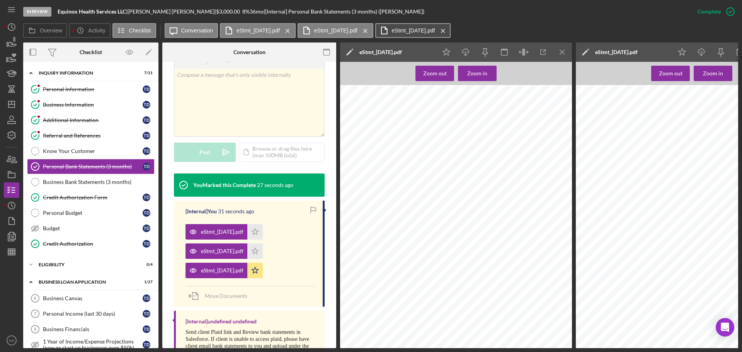
click at [435, 32] on label "eStmt_2025-07-31.pdf" at bounding box center [413, 30] width 43 height 6
click at [450, 34] on icon "Icon/Menu Close" at bounding box center [443, 30] width 14 height 19
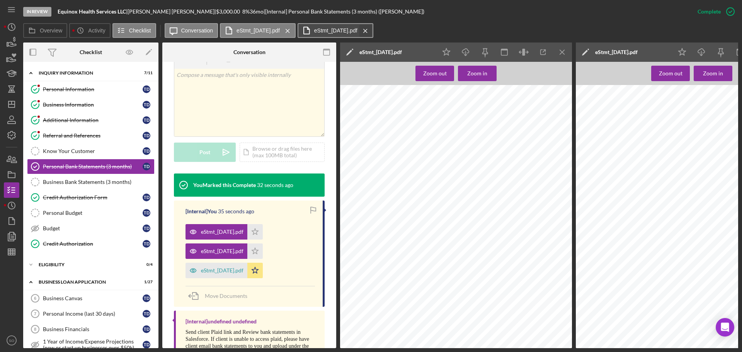
click at [372, 34] on icon "Icon/Menu Close" at bounding box center [366, 30] width 14 height 19
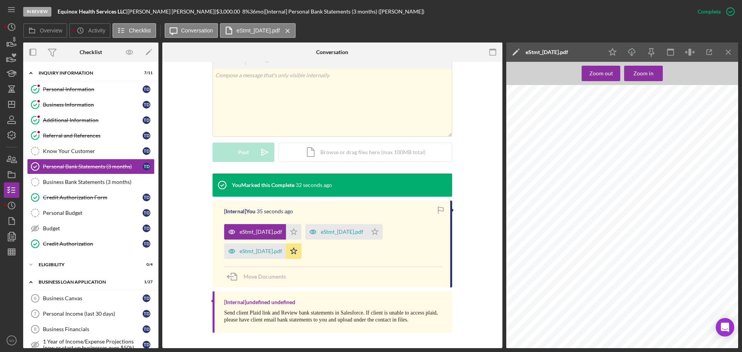
scroll to position [115, 0]
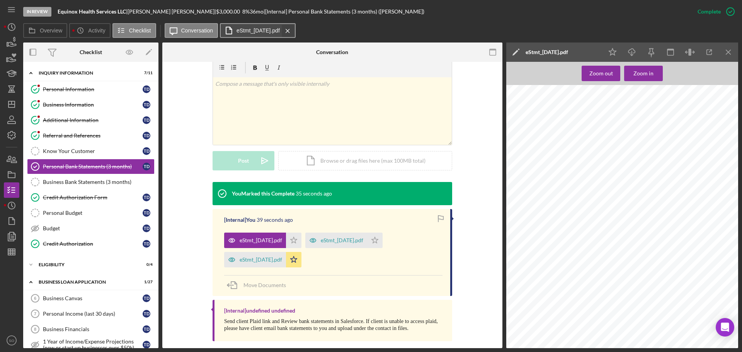
click at [294, 29] on icon "Icon/Menu Close" at bounding box center [288, 30] width 14 height 19
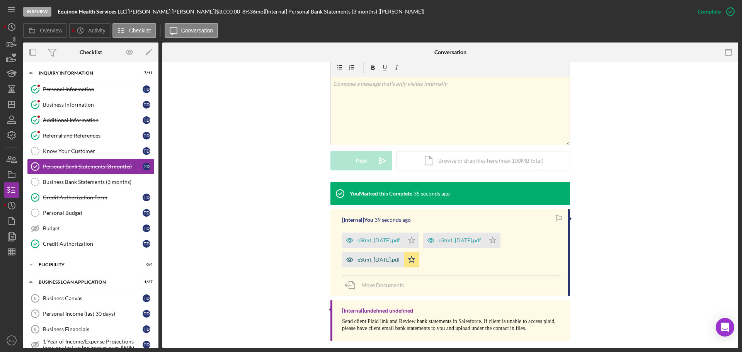
click at [383, 257] on div "eStmt_2025-07-31.pdf" at bounding box center [378, 260] width 43 height 6
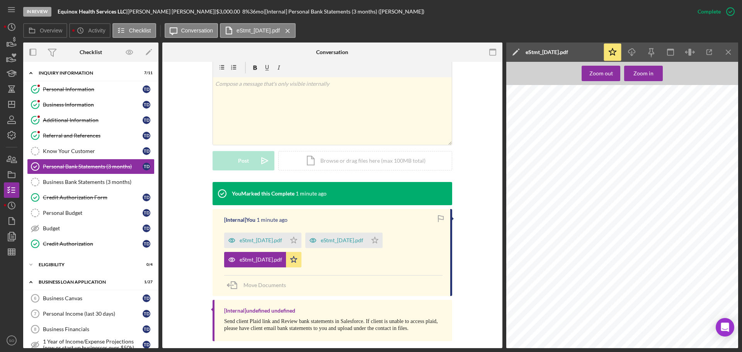
scroll to position [155, 0]
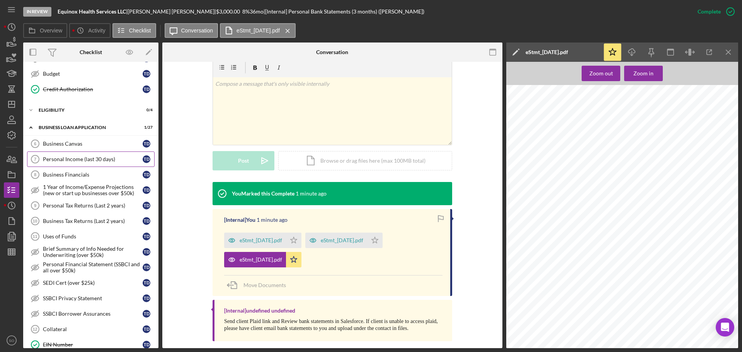
click at [88, 163] on link "Personal Income (last 30 days) 7 Personal Income (last 30 days) T D" at bounding box center [91, 158] width 128 height 15
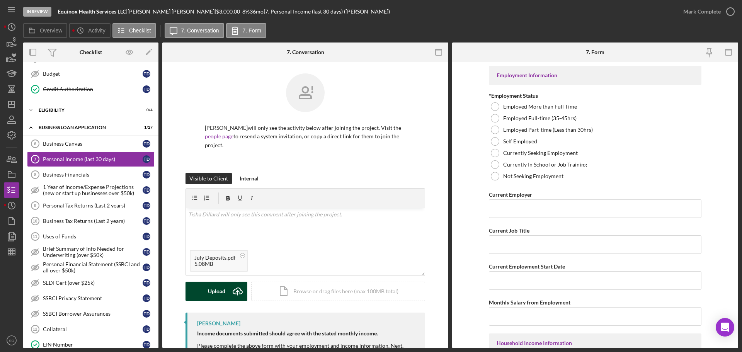
click at [213, 282] on div "Upload" at bounding box center [216, 291] width 17 height 19
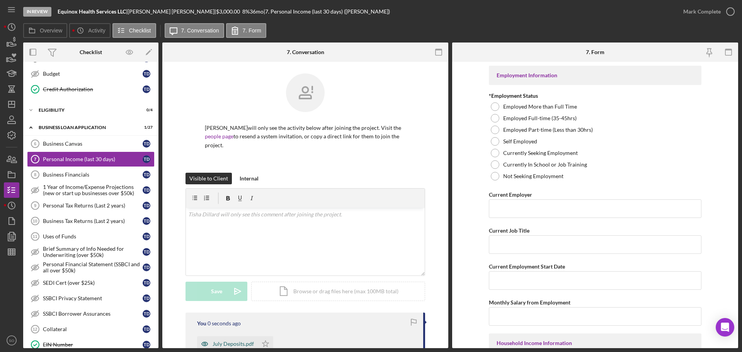
scroll to position [116, 0]
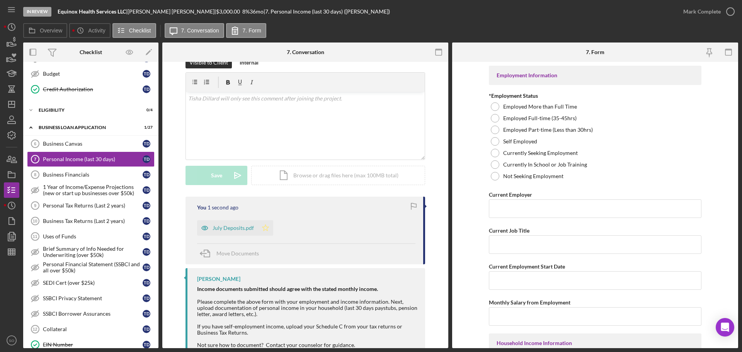
click at [264, 220] on icon "Icon/Star" at bounding box center [265, 227] width 15 height 15
click at [495, 141] on div at bounding box center [495, 141] width 9 height 9
click at [497, 208] on input "Current Employer" at bounding box center [595, 208] width 213 height 19
paste input "Equinox Health Services LLC"
type input "Equinox Health Services LLC"
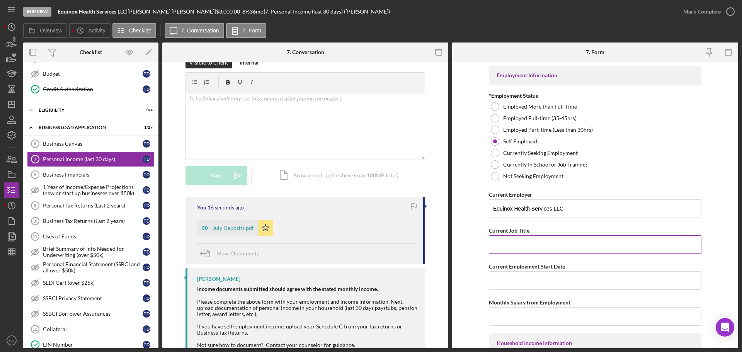
click at [534, 247] on input "Current Job Title" at bounding box center [595, 244] width 213 height 19
paste input "Business Owner"
type input "Business Owner"
click at [522, 274] on input "Current Employment Start Date" at bounding box center [595, 280] width 213 height 19
paste input "[DATE]"
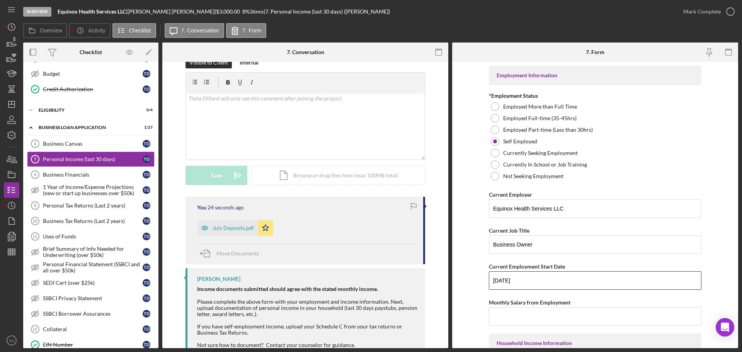
scroll to position [77, 0]
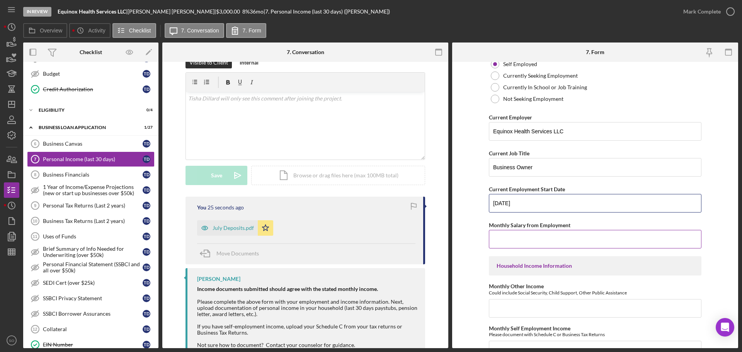
type input "[DATE]"
click at [542, 242] on input "Monthly Salary from Employment" at bounding box center [595, 239] width 213 height 19
click at [546, 243] on input "Monthly Salary from Employment" at bounding box center [595, 239] width 213 height 19
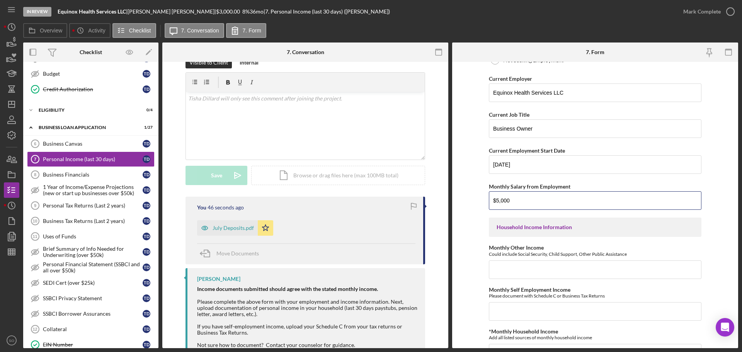
type input "$5,000"
click at [539, 268] on input "Monthly Other Income" at bounding box center [595, 269] width 213 height 19
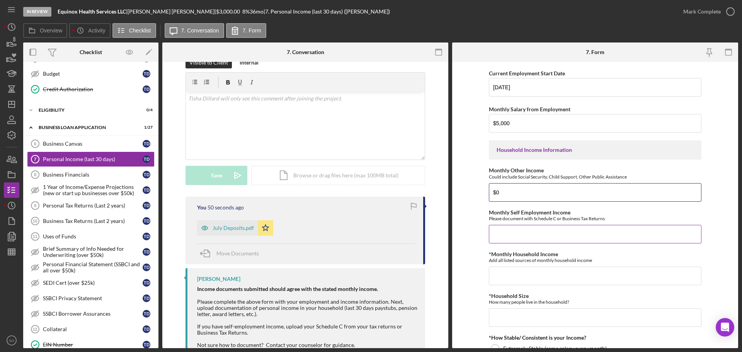
type input "$0"
click at [531, 225] on input "Monthly Self Employment Income" at bounding box center [595, 234] width 213 height 19
type input "$5,000"
click at [517, 267] on input "*Monthly Household Income" at bounding box center [595, 276] width 213 height 19
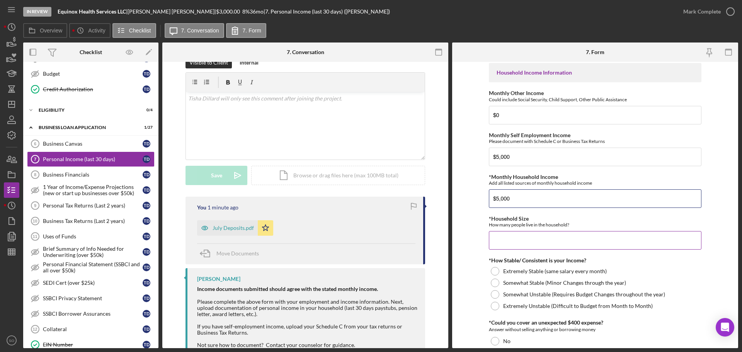
type input "$5,000"
click at [533, 238] on input "*Household Size" at bounding box center [595, 240] width 213 height 19
type input "3"
click at [489, 283] on div "Somewhat Stable (Minor Changes through the year)" at bounding box center [595, 283] width 213 height 12
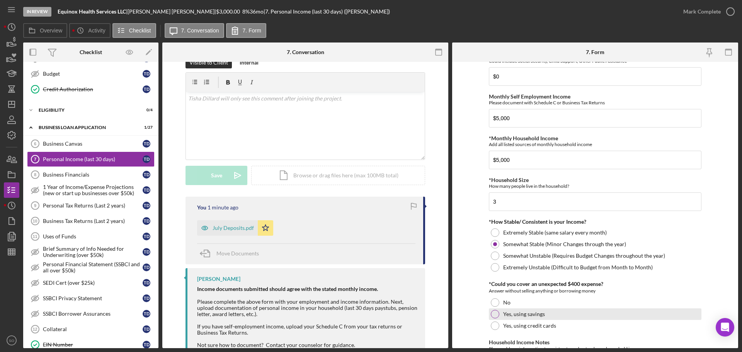
click at [493, 312] on div at bounding box center [495, 314] width 9 height 9
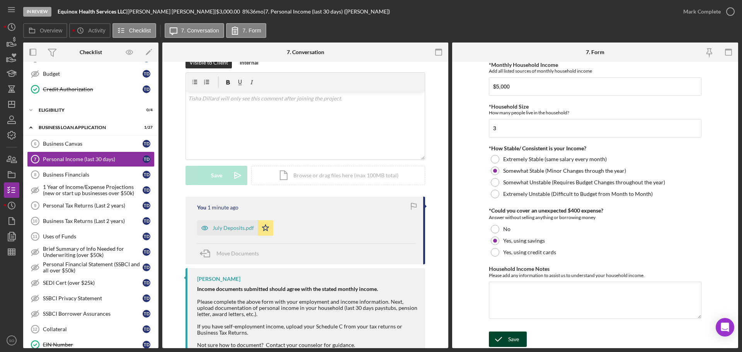
click at [511, 336] on div "Save" at bounding box center [513, 339] width 11 height 15
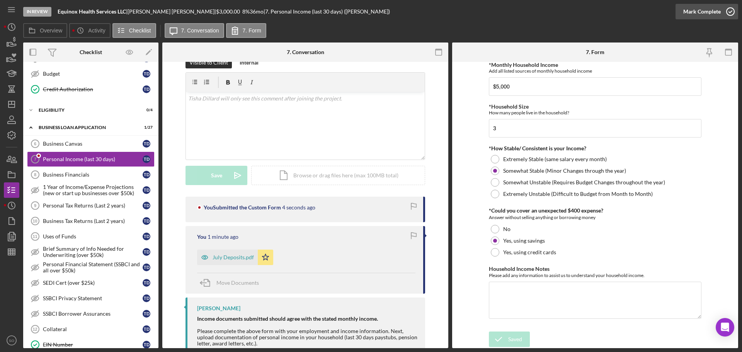
click at [683, 10] on div "Mark Complete" at bounding box center [701, 11] width 37 height 15
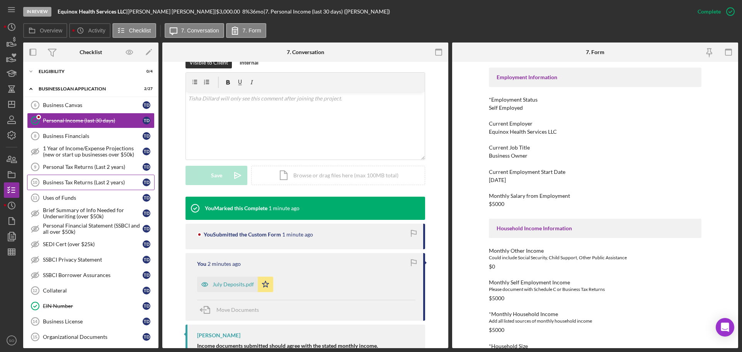
scroll to position [232, 0]
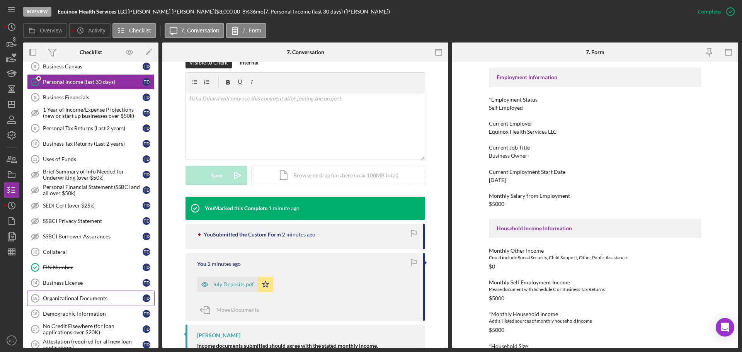
drag, startPoint x: 90, startPoint y: 293, endPoint x: 107, endPoint y: 295, distance: 17.9
click at [90, 293] on link "Organizational Documents 15 Organizational Documents T D" at bounding box center [91, 298] width 128 height 15
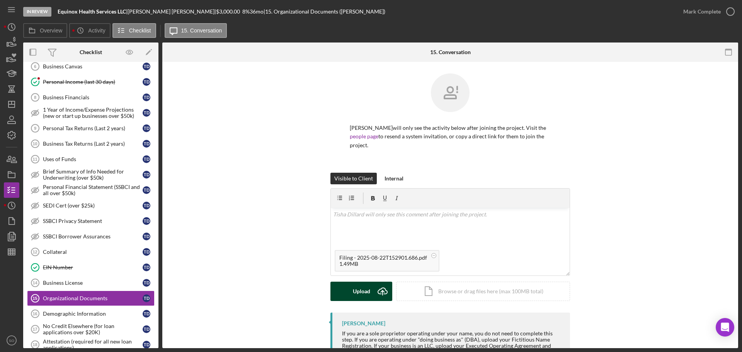
click at [361, 284] on div "Upload" at bounding box center [361, 291] width 17 height 19
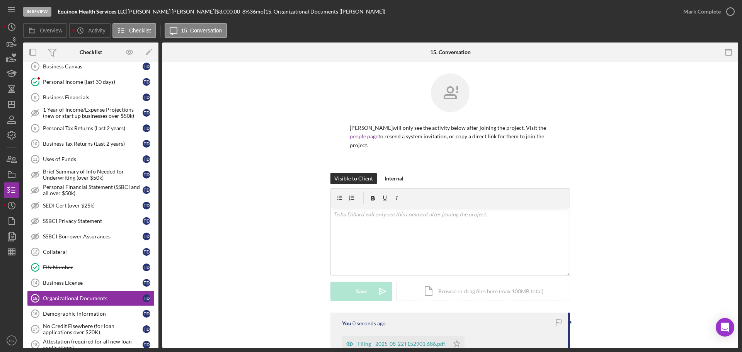
scroll to position [108, 0]
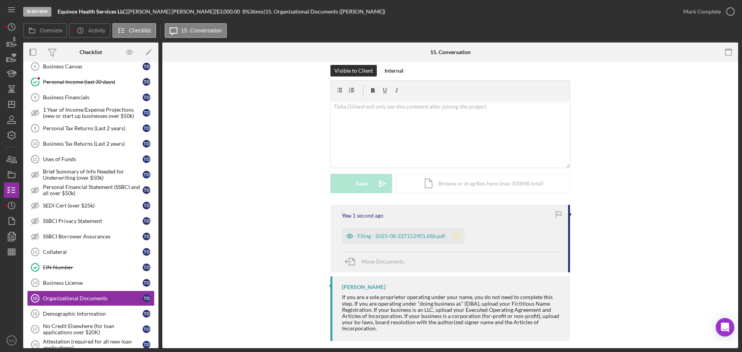
click at [460, 229] on icon "Icon/Star" at bounding box center [456, 235] width 15 height 15
click at [697, 14] on div "Mark Complete" at bounding box center [701, 11] width 37 height 15
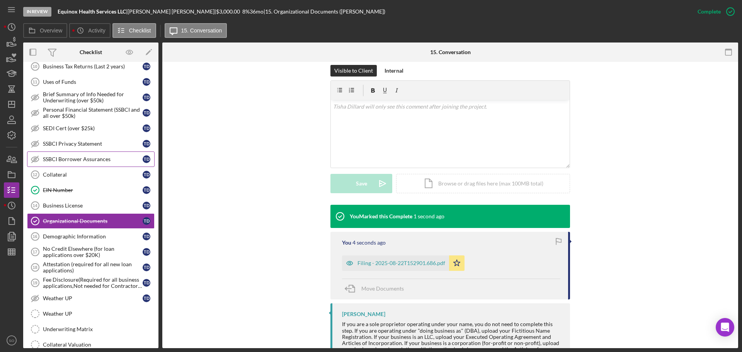
scroll to position [348, 0]
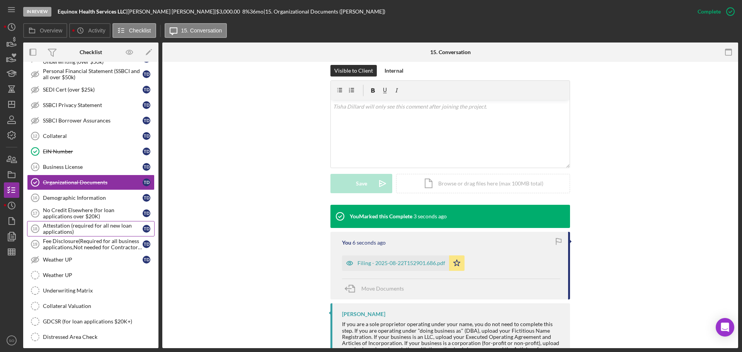
click at [99, 229] on div "Attestation (required for all new loan applications)" at bounding box center [93, 229] width 100 height 12
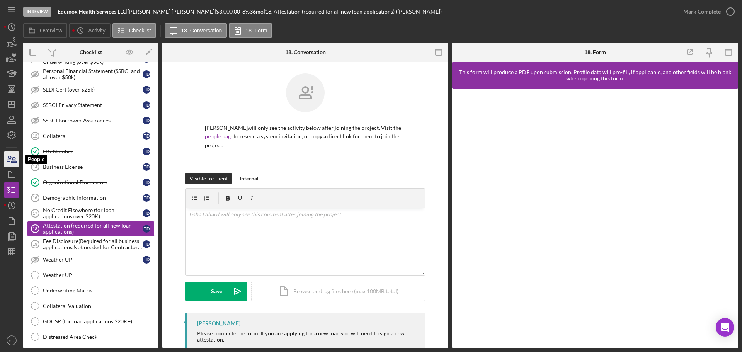
click at [14, 162] on icon "button" at bounding box center [11, 159] width 19 height 19
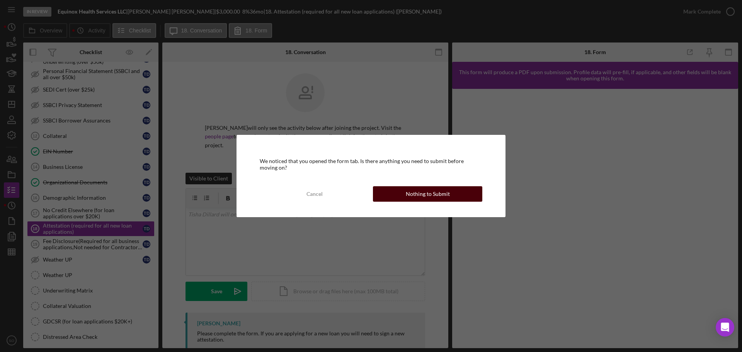
click at [411, 196] on div "Nothing to Submit" at bounding box center [428, 193] width 44 height 15
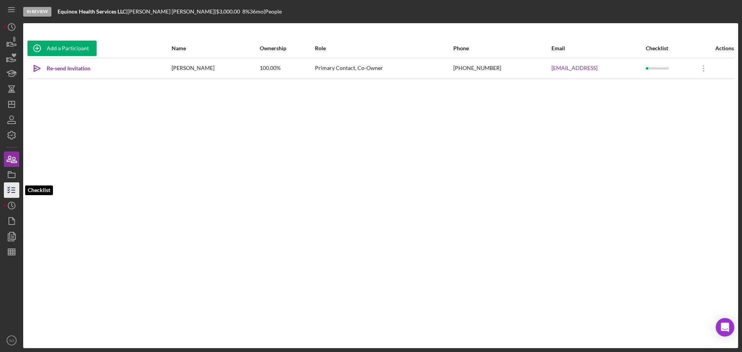
click at [12, 192] on line "button" at bounding box center [13, 192] width 3 height 0
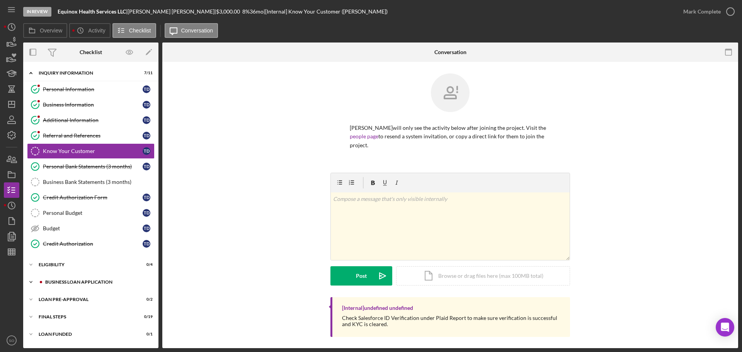
click at [75, 284] on div "BUSINESS LOAN APPLICATION" at bounding box center [97, 282] width 104 height 5
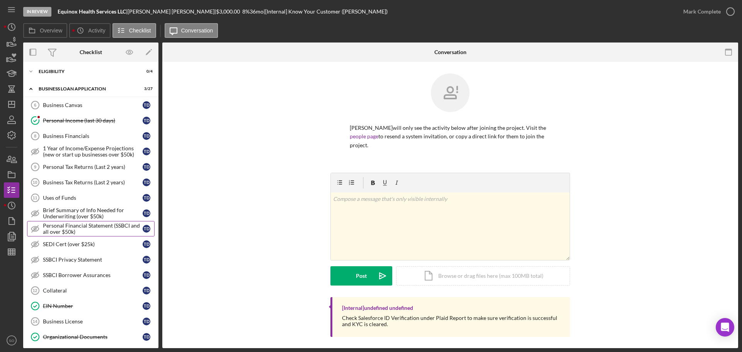
scroll to position [270, 0]
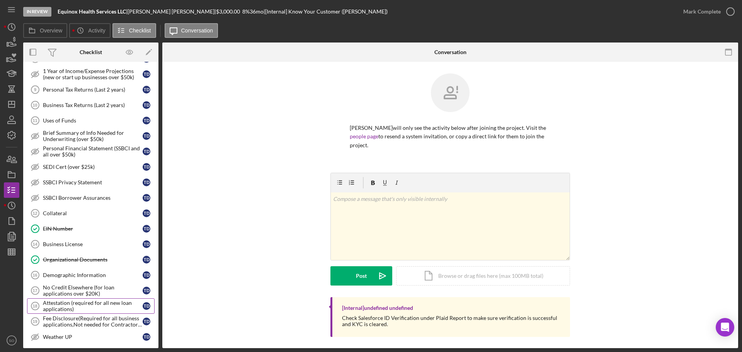
click at [94, 300] on div "Attestation (required for all new loan applications)" at bounding box center [93, 306] width 100 height 12
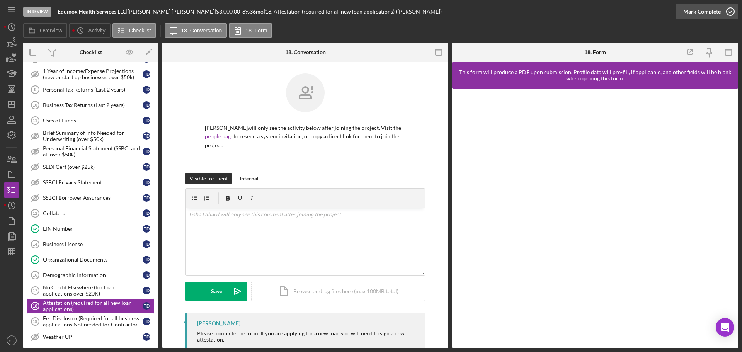
click at [687, 15] on div "Mark Complete" at bounding box center [701, 11] width 37 height 15
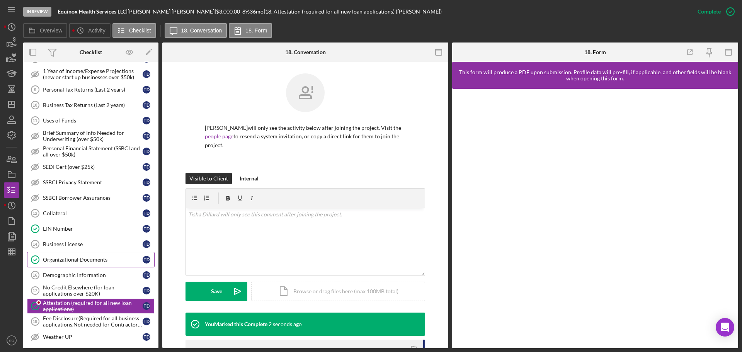
scroll to position [386, 0]
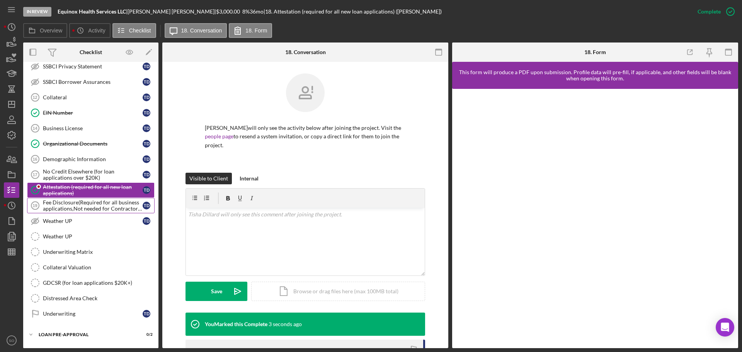
drag, startPoint x: 89, startPoint y: 202, endPoint x: 191, endPoint y: 214, distance: 102.7
click at [89, 202] on div "Fee Disclosure(Required for all business applications,Not needed for Contractor…" at bounding box center [93, 205] width 100 height 12
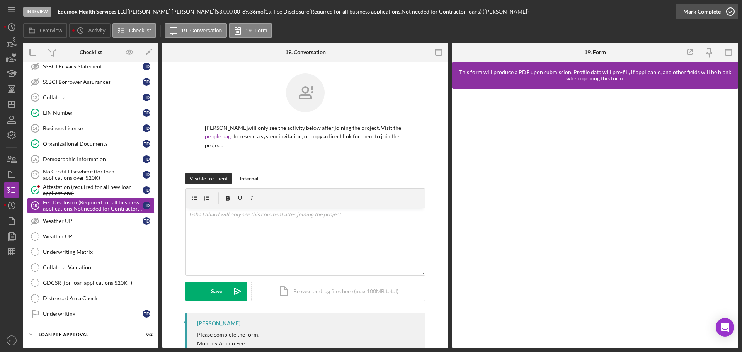
click at [693, 13] on div "Mark Complete" at bounding box center [701, 11] width 37 height 15
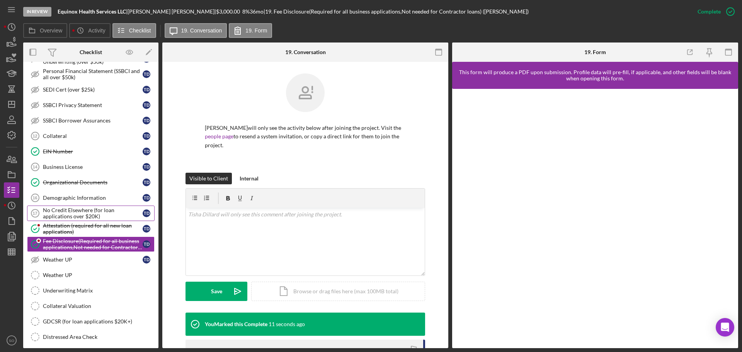
scroll to position [386, 0]
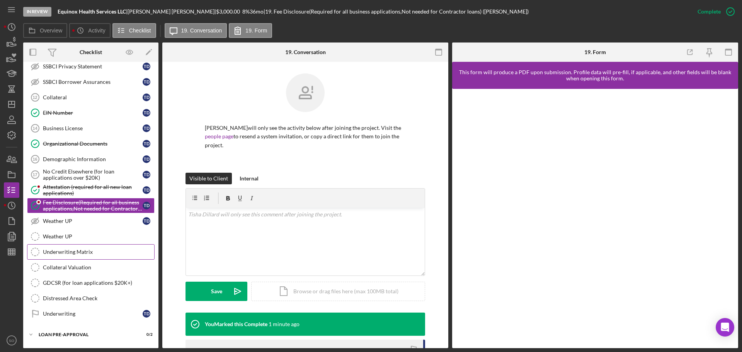
click at [92, 255] on div "Underwriting Matrix" at bounding box center [98, 252] width 111 height 6
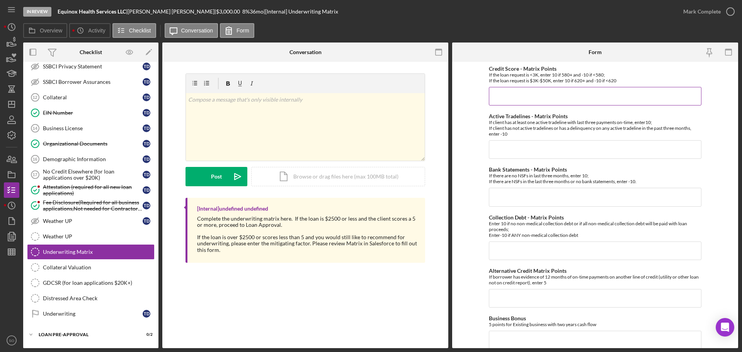
click at [510, 94] on input "Credit Score - Matrix Points" at bounding box center [595, 96] width 213 height 19
type input "10"
click at [564, 153] on input "Active Tradelines - Matrix Points" at bounding box center [595, 149] width 213 height 19
type input "-10"
click at [576, 201] on input "Bank Statements - Matrix Points" at bounding box center [595, 197] width 213 height 19
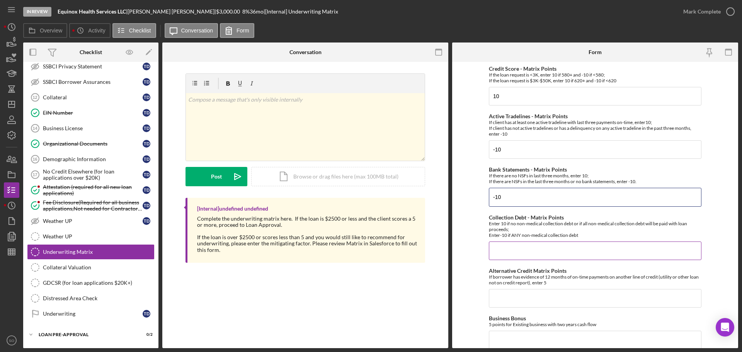
type input "-10"
click at [545, 246] on input "Collection Debt - Matrix Points" at bounding box center [595, 250] width 213 height 19
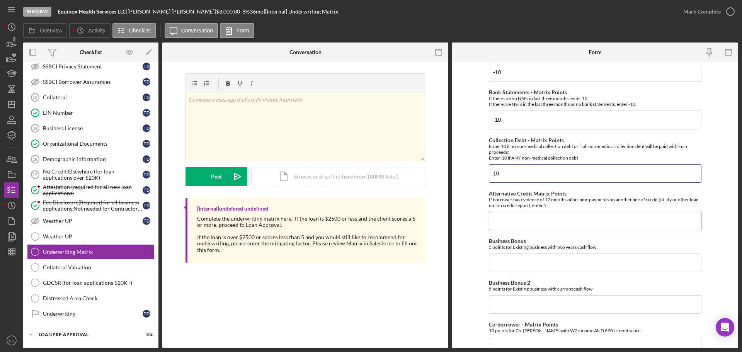
type input "10"
click at [510, 226] on input "Alternative Credit Matrix Points" at bounding box center [595, 221] width 213 height 19
type input "0"
click at [506, 260] on input "Business Bonus" at bounding box center [595, 262] width 213 height 19
type input "0"
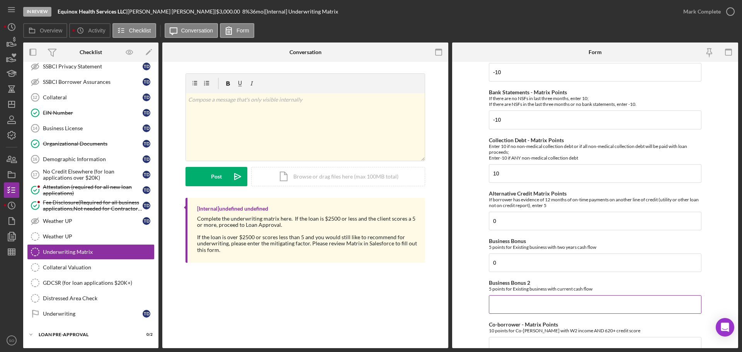
click at [514, 298] on input "Business Bonus 2" at bounding box center [595, 304] width 213 height 19
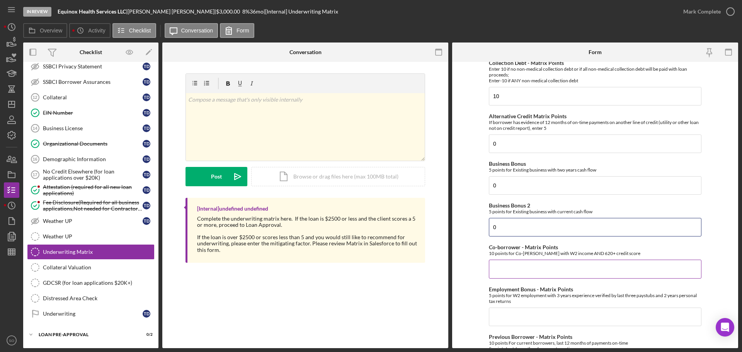
type input "0"
click at [517, 269] on input "Co-borrower - Matrix Points" at bounding box center [595, 269] width 213 height 19
type input "0"
click at [512, 316] on input "Employment Bonus - Matrix Points" at bounding box center [595, 317] width 213 height 19
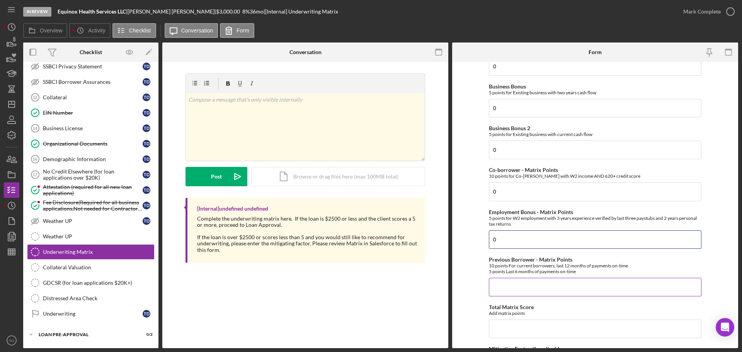
type input "0"
click at [520, 284] on input "Previous Borrower - Matrix Points" at bounding box center [595, 287] width 213 height 19
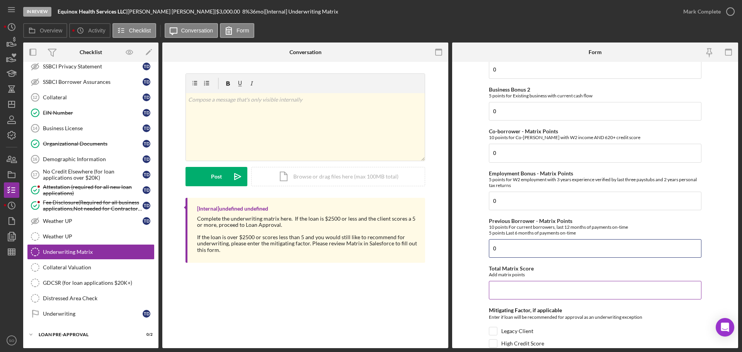
type input "0"
click at [531, 291] on input "Total Matrix Score" at bounding box center [595, 290] width 213 height 19
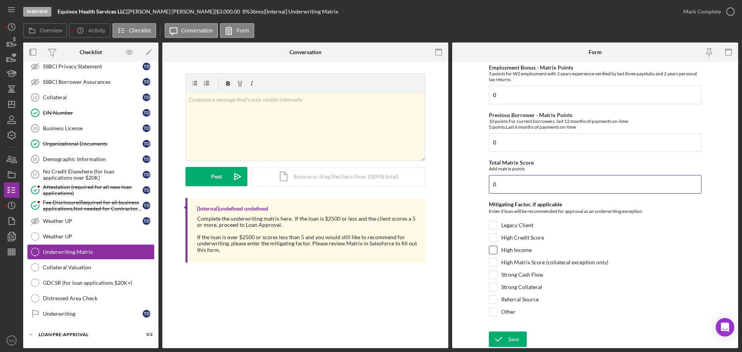
type input "0"
click at [491, 248] on input "High Income" at bounding box center [493, 250] width 8 height 8
checkbox input "true"
click at [513, 341] on div "Save" at bounding box center [513, 339] width 11 height 15
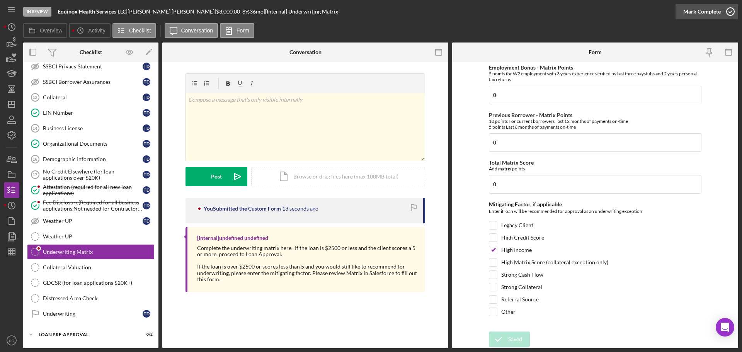
click at [699, 14] on div "Mark Complete" at bounding box center [701, 11] width 37 height 15
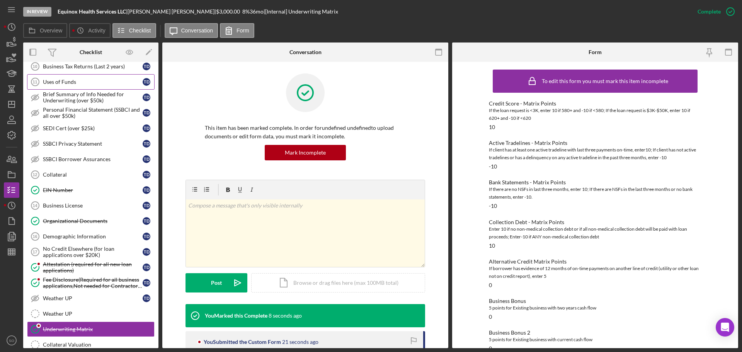
scroll to position [420, 0]
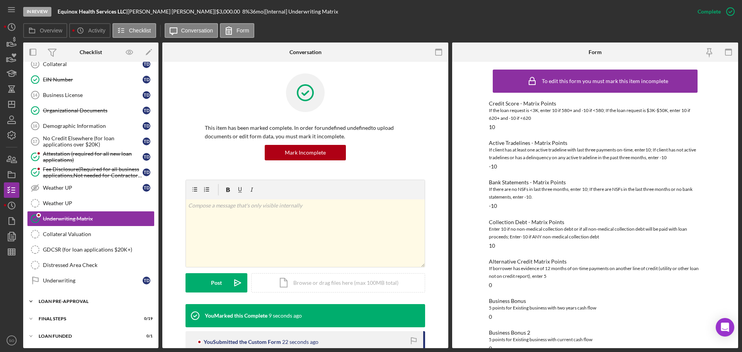
click at [74, 302] on div "LOAN PRE-APPROVAL" at bounding box center [94, 301] width 110 height 5
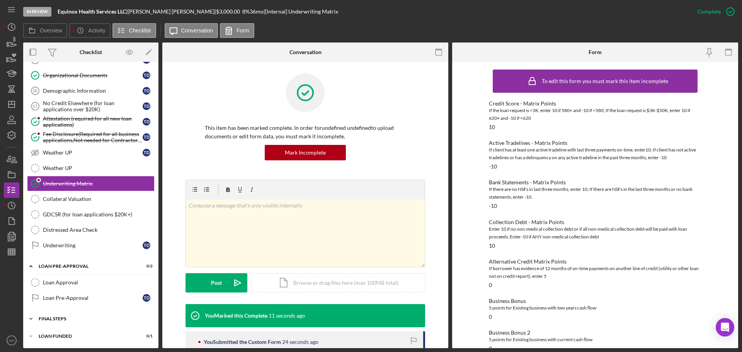
click at [68, 316] on div "Icon/Expander FINAL STEPS 0 / 19" at bounding box center [90, 318] width 135 height 15
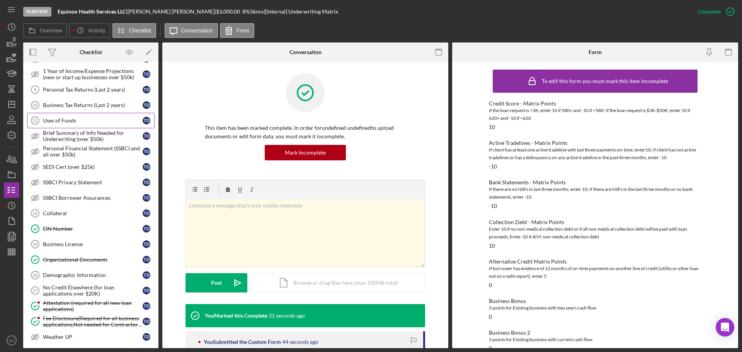
scroll to position [232, 0]
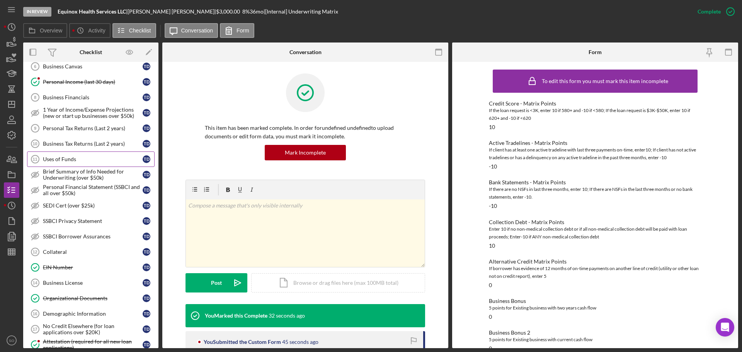
click at [91, 160] on div "Uses of Funds" at bounding box center [93, 159] width 100 height 6
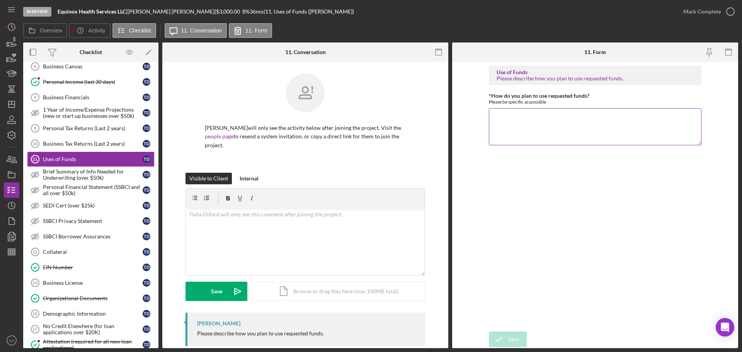
click at [517, 128] on textarea "*How do you plan to use requested funds?" at bounding box center [595, 126] width 213 height 37
click at [692, 120] on textarea "Funds will be used for marketing expenses. Funds will do to advertising online …" at bounding box center [595, 126] width 213 height 37
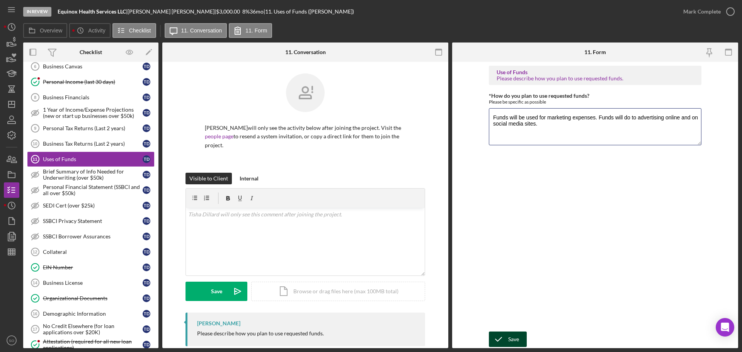
type textarea "Funds will be used for marketing expenses. Funds will do to advertising online …"
click at [519, 339] on button "Save" at bounding box center [508, 339] width 38 height 15
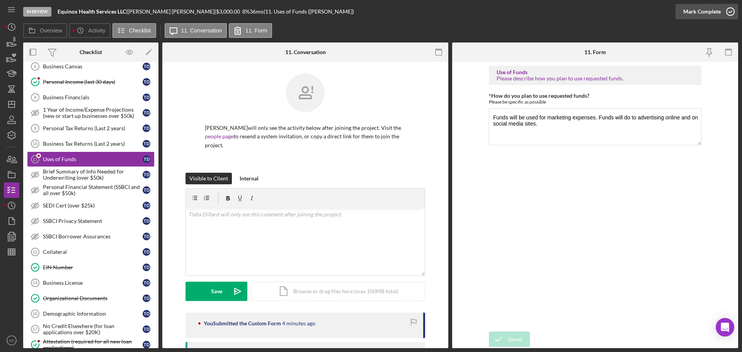
click at [705, 8] on div "Mark Complete" at bounding box center [701, 11] width 37 height 15
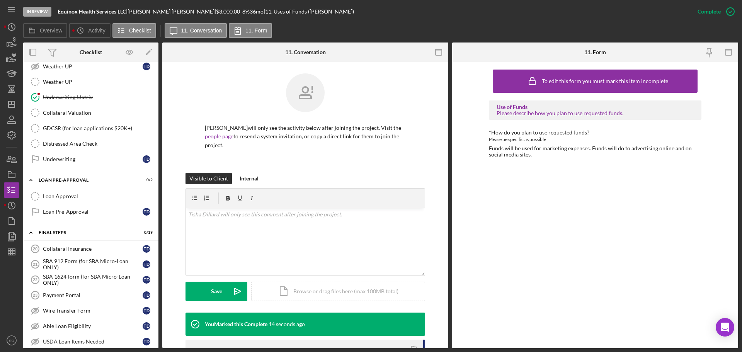
scroll to position [618, 0]
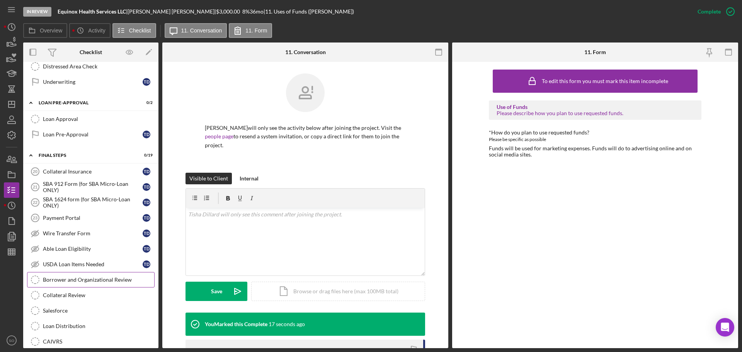
click at [117, 279] on div "Borrower and Organizational Review" at bounding box center [98, 280] width 111 height 6
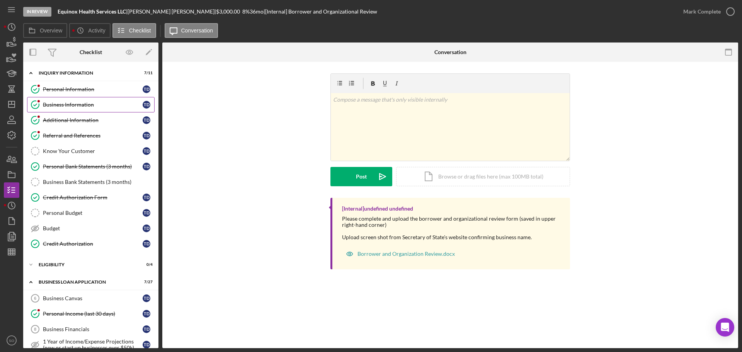
click at [112, 106] on div "Business Information" at bounding box center [93, 105] width 100 height 6
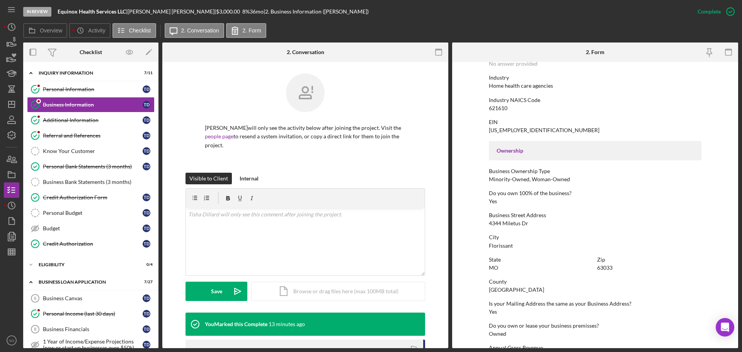
scroll to position [26, 0]
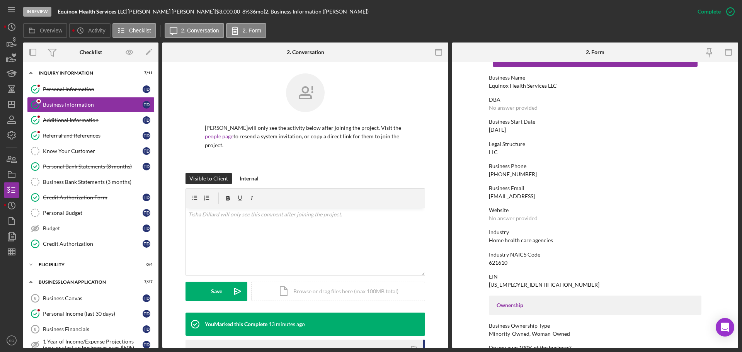
click at [519, 82] on div "Business Name Equinox Health Services LLC" at bounding box center [595, 82] width 213 height 14
copy div "Equinox Health Services LLC"
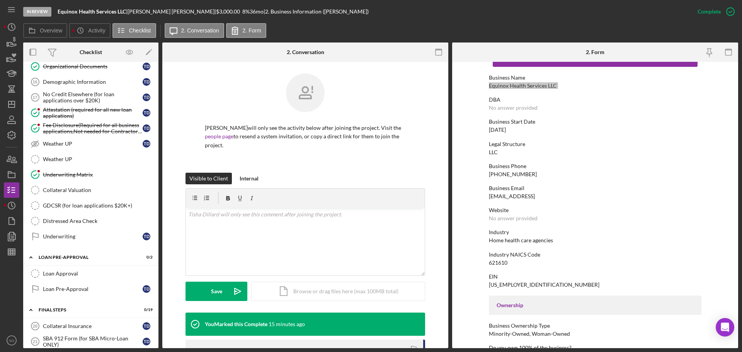
scroll to position [695, 0]
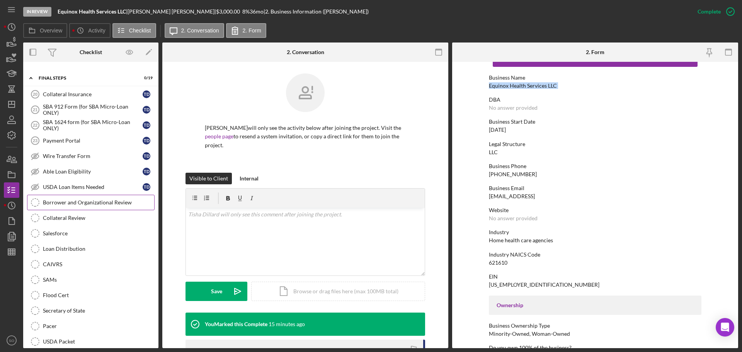
click at [105, 203] on div "Borrower and Organizational Review" at bounding box center [98, 202] width 111 height 6
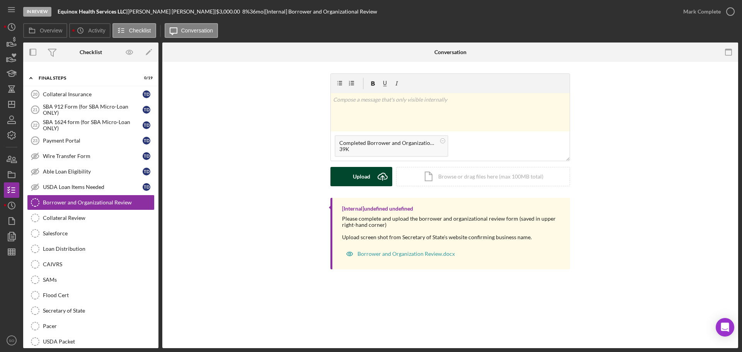
click at [370, 174] on button "Upload Icon/Upload" at bounding box center [361, 176] width 62 height 19
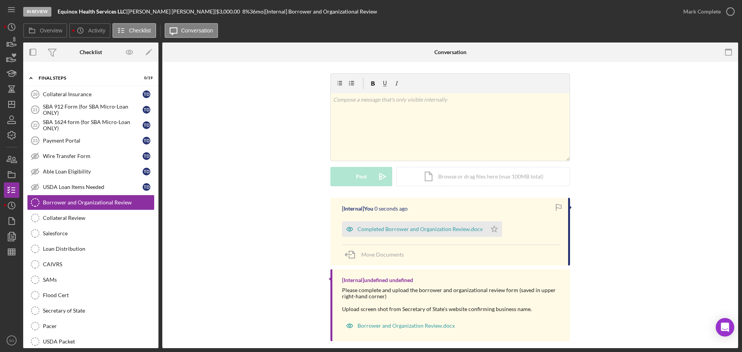
scroll to position [9, 0]
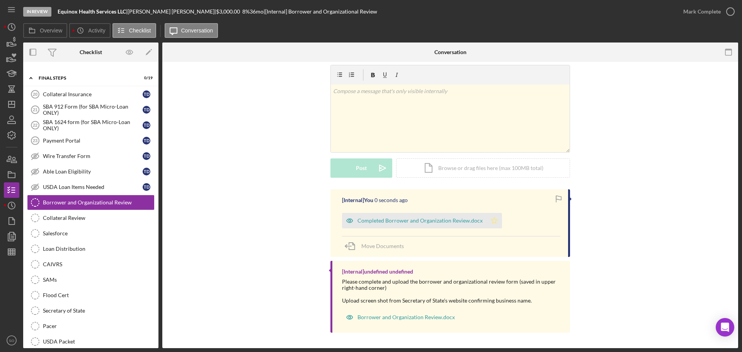
click at [491, 219] on icon "Icon/Star" at bounding box center [493, 220] width 15 height 15
click at [693, 11] on div "Mark Complete" at bounding box center [701, 11] width 37 height 15
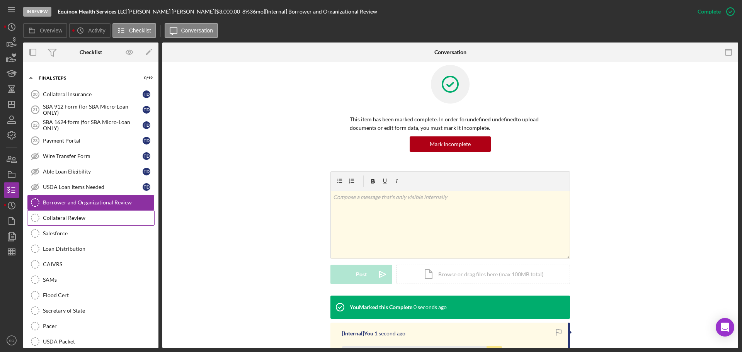
scroll to position [115, 0]
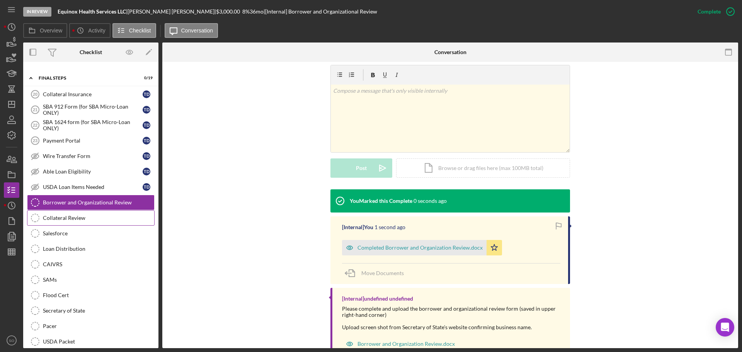
click at [78, 223] on link "Collateral Review Collateral Review" at bounding box center [91, 217] width 128 height 15
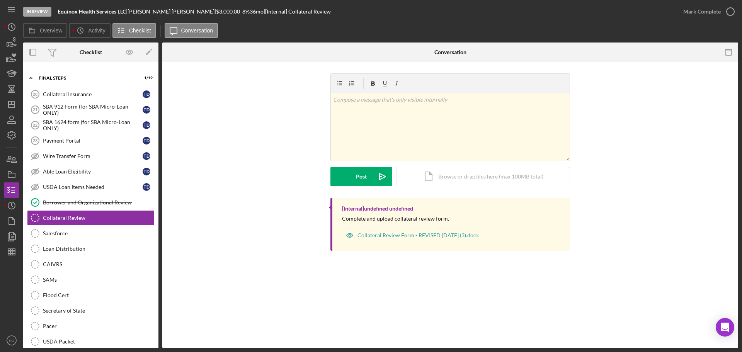
click at [310, 117] on div "v Color teal Color pink Remove color Add row above Add row below Add column bef…" at bounding box center [450, 135] width 553 height 124
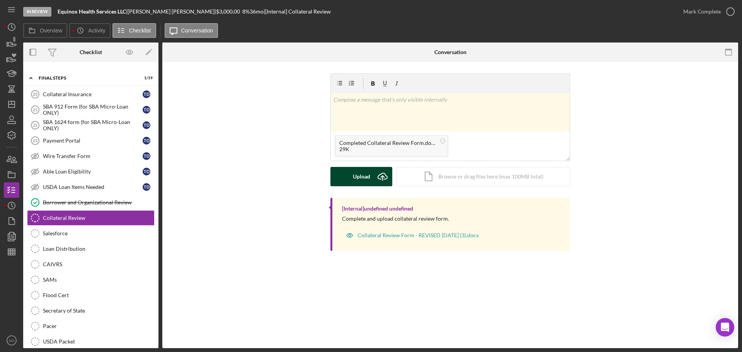
click at [360, 173] on div "Upload" at bounding box center [361, 176] width 17 height 19
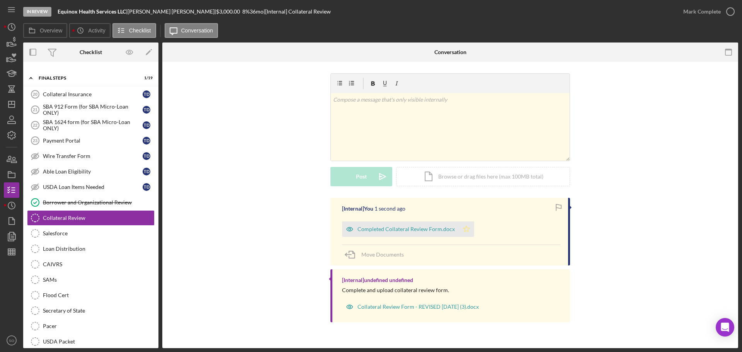
click at [466, 226] on icon "Icon/Star" at bounding box center [466, 228] width 15 height 15
click at [708, 13] on div "Mark Complete" at bounding box center [701, 11] width 37 height 15
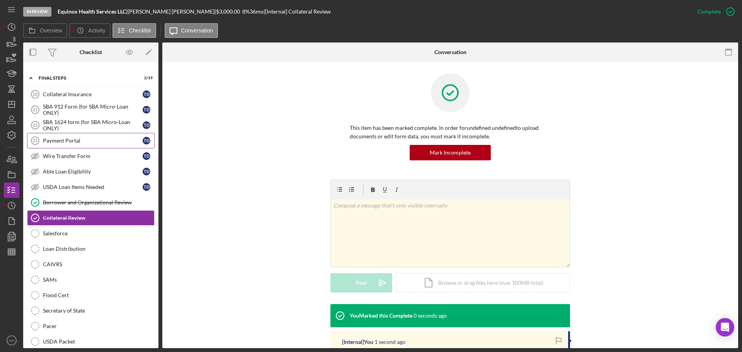
click at [53, 143] on div "Payment Portal" at bounding box center [93, 141] width 100 height 6
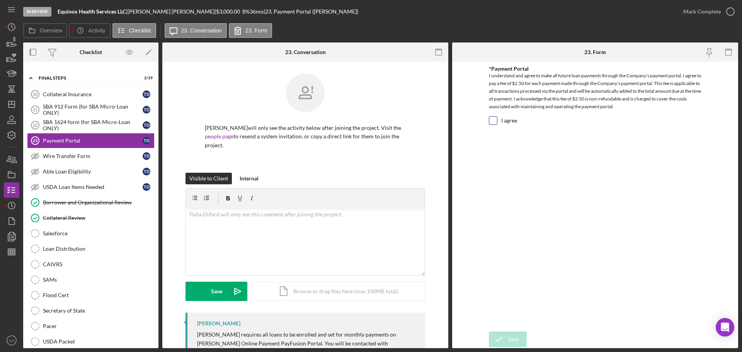
click at [497, 121] on div at bounding box center [493, 120] width 9 height 9
click at [491, 122] on input "I agree" at bounding box center [493, 121] width 8 height 8
checkbox input "true"
drag, startPoint x: 510, startPoint y: 336, endPoint x: 517, endPoint y: 338, distance: 7.5
click at [511, 337] on div "Save" at bounding box center [513, 339] width 11 height 15
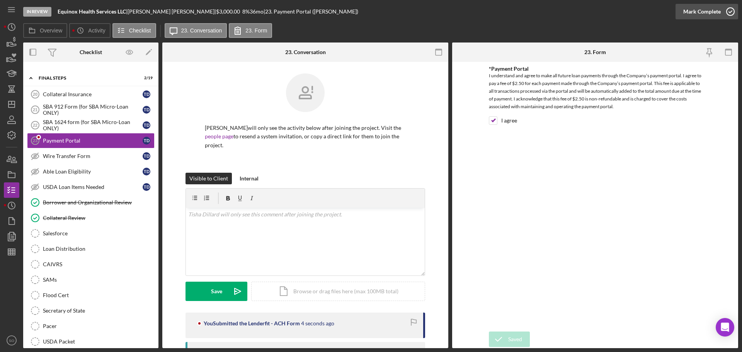
click at [689, 11] on div "Mark Complete" at bounding box center [701, 11] width 37 height 15
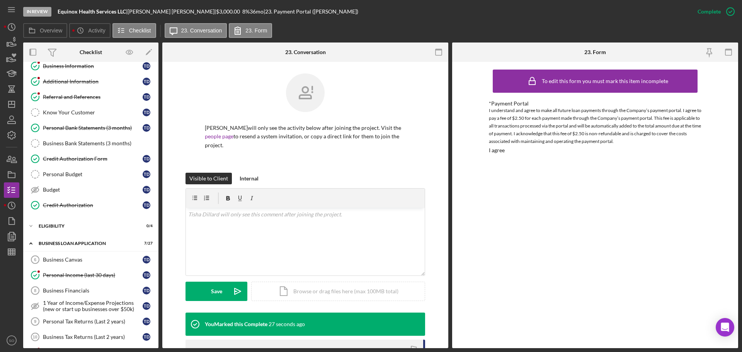
scroll to position [77, 0]
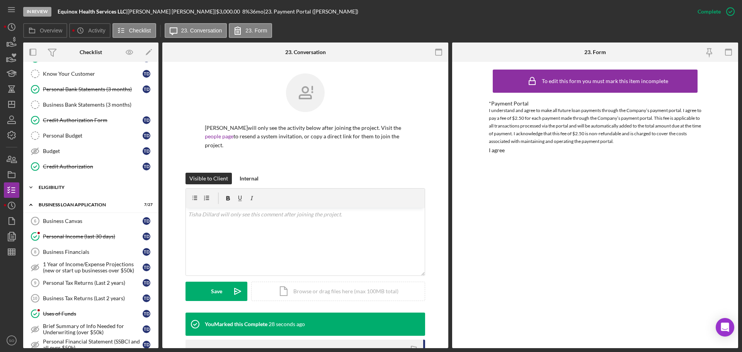
click at [68, 189] on div "ELIGIBILITY" at bounding box center [94, 187] width 110 height 5
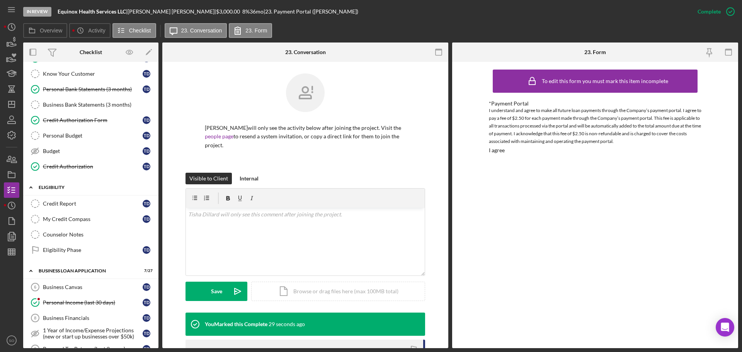
scroll to position [116, 0]
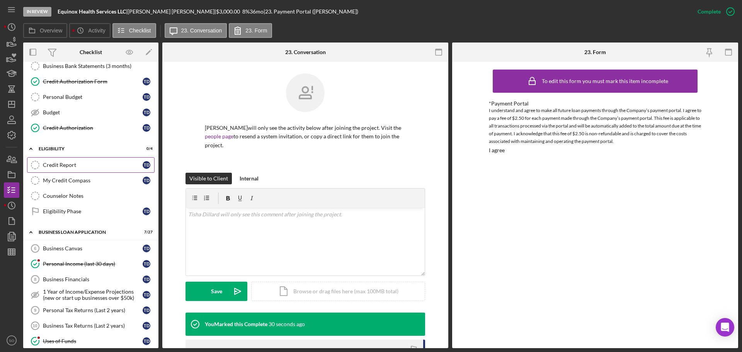
click at [68, 164] on div "Credit Report" at bounding box center [93, 165] width 100 height 6
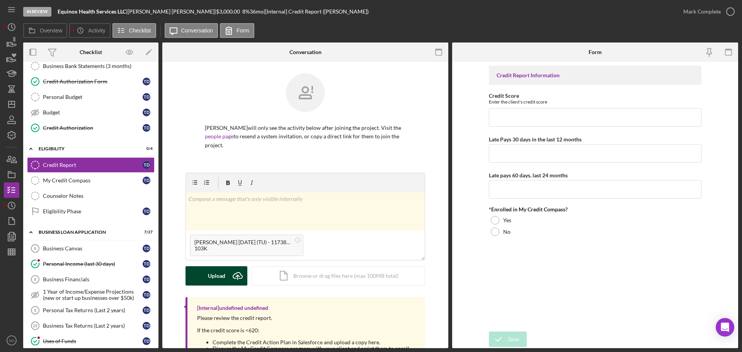
click at [214, 269] on div "Upload" at bounding box center [216, 275] width 17 height 19
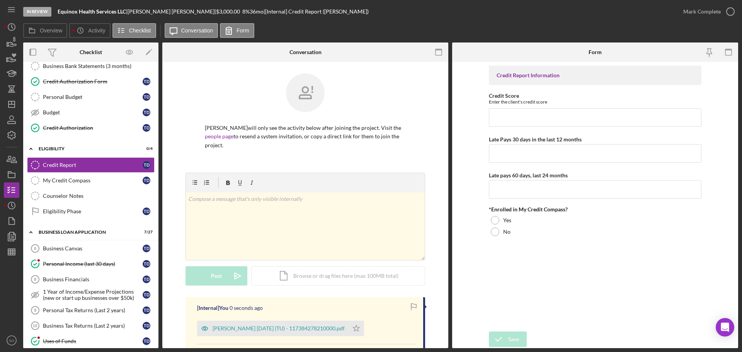
scroll to position [97, 0]
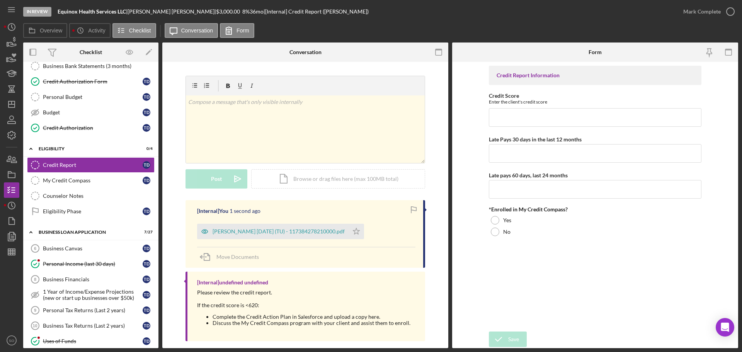
drag, startPoint x: 362, startPoint y: 223, endPoint x: 365, endPoint y: 215, distance: 8.1
click at [361, 224] on icon "Icon/Star" at bounding box center [356, 231] width 15 height 15
click at [306, 228] on div "Dillard, Tisha 2025-07-29 (TU) - 117384278210000.pdf" at bounding box center [279, 231] width 132 height 6
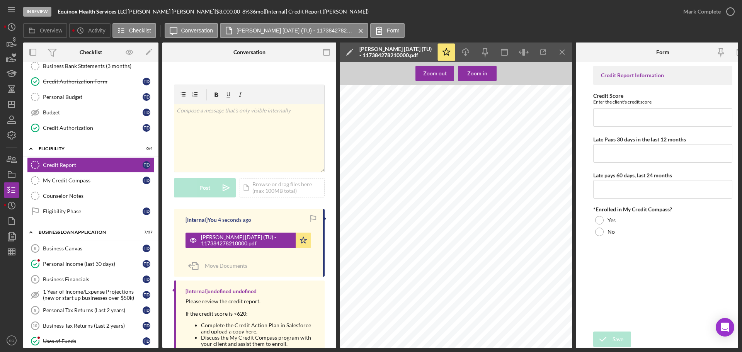
scroll to position [77, 0]
click at [563, 53] on icon "Icon/Menu Close" at bounding box center [562, 52] width 17 height 17
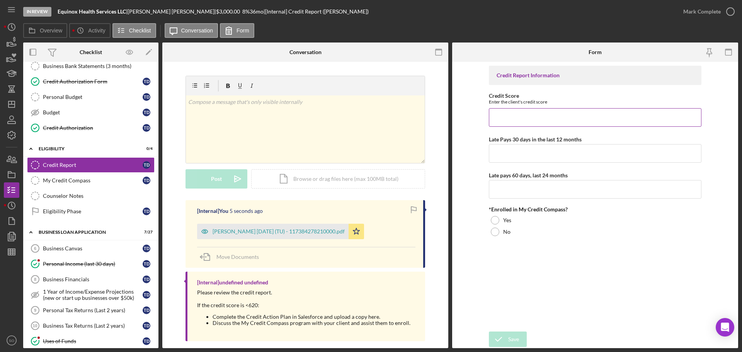
click at [566, 119] on input "Credit Score" at bounding box center [595, 117] width 213 height 19
type input "595"
click at [559, 148] on input "Late Pays 30 days in the last 12 months" at bounding box center [595, 153] width 213 height 19
click at [559, 149] on input "Late Pays 30 days in the last 12 months" at bounding box center [595, 153] width 213 height 19
type input "1"
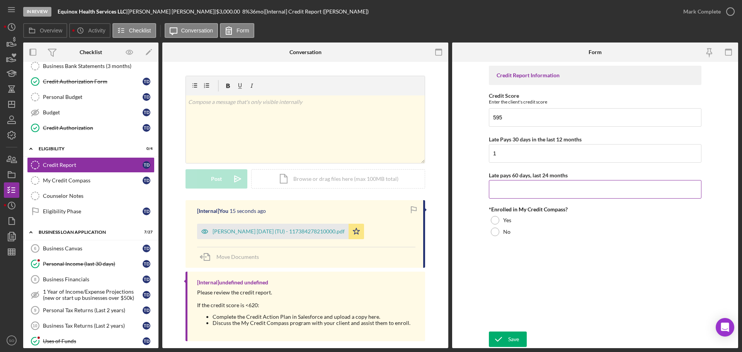
click at [536, 190] on input "Late pays 60 days, last 24 months" at bounding box center [595, 189] width 213 height 19
type input "0"
type input "1"
click at [509, 217] on label "Yes" at bounding box center [507, 220] width 8 height 6
click at [515, 343] on div "Save" at bounding box center [513, 339] width 11 height 15
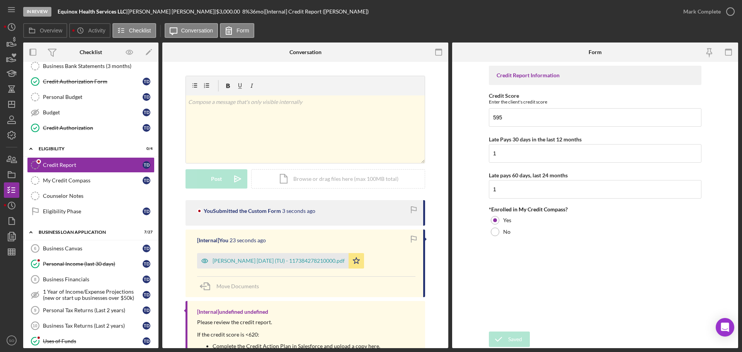
click at [696, 14] on div "Mark Complete" at bounding box center [701, 11] width 37 height 15
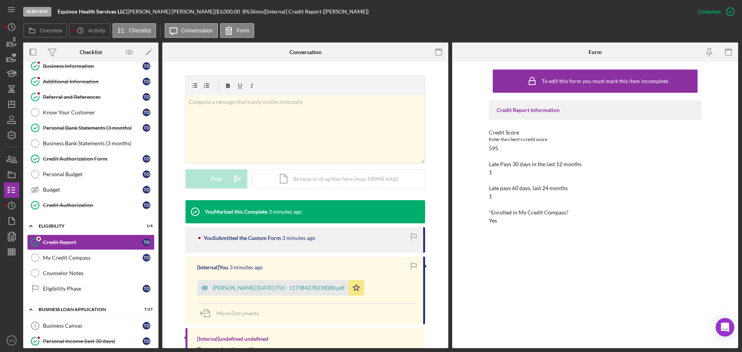
scroll to position [0, 0]
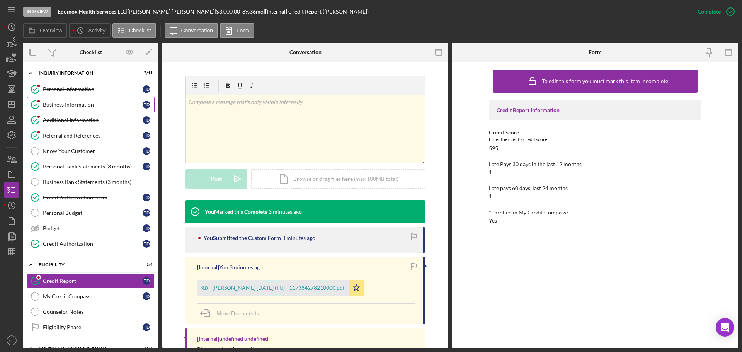
click at [75, 102] on div "Business Information" at bounding box center [93, 105] width 100 height 6
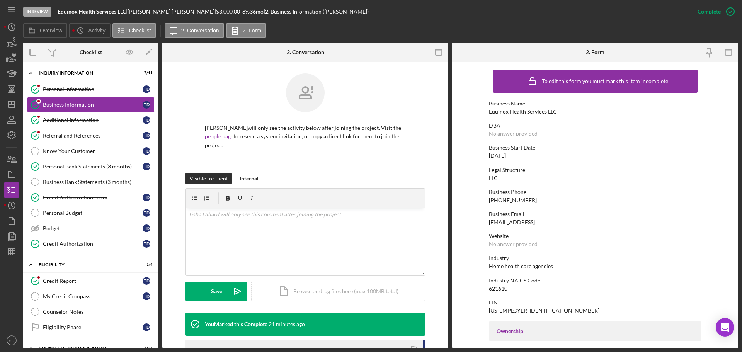
click at [515, 112] on div "Equinox Health Services LLC" at bounding box center [523, 112] width 68 height 6
copy div "Equinox Health Services LLC"
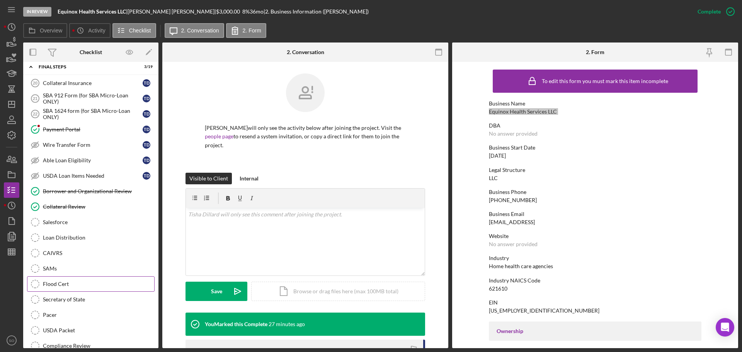
scroll to position [811, 0]
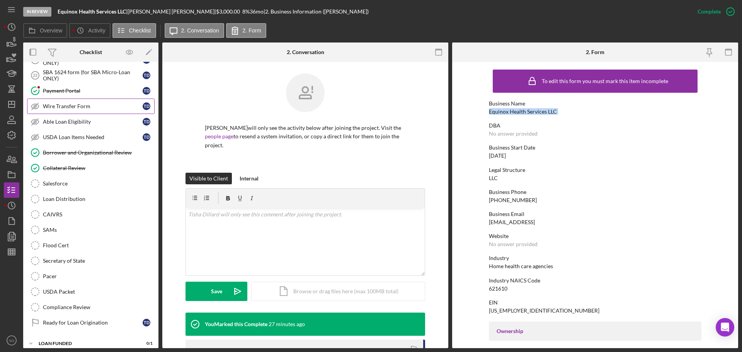
click at [66, 108] on div "Wire Transfer Form" at bounding box center [93, 106] width 100 height 6
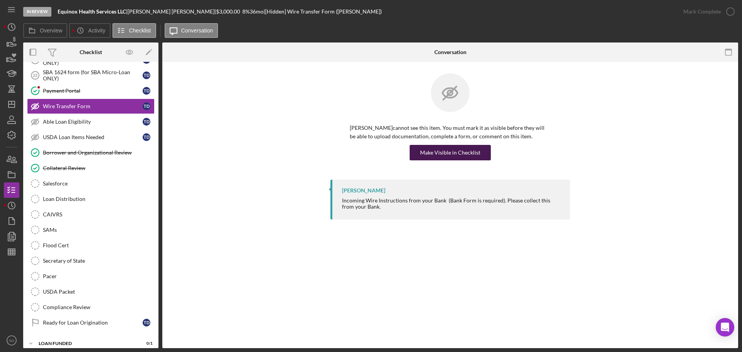
click at [463, 151] on div "Make Visible in Checklist" at bounding box center [450, 152] width 60 height 15
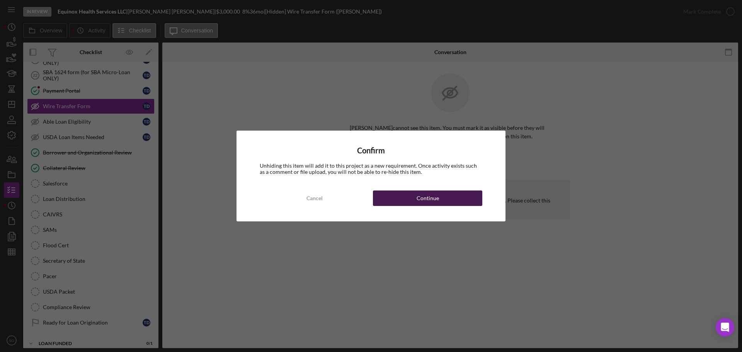
click at [456, 202] on button "Continue" at bounding box center [427, 197] width 109 height 15
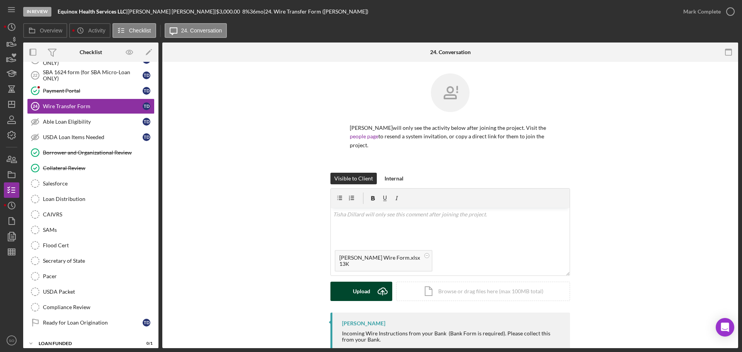
click at [369, 284] on button "Upload Icon/Upload" at bounding box center [361, 291] width 62 height 19
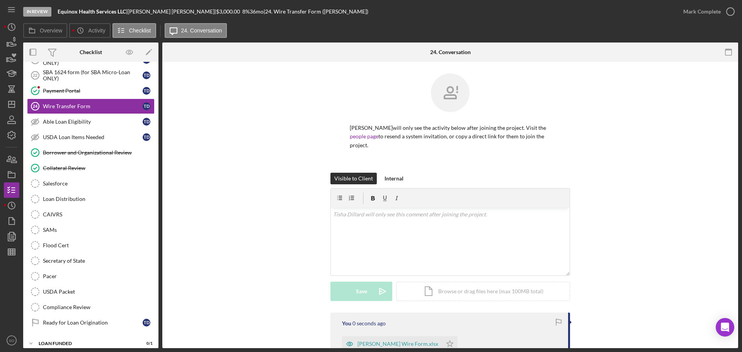
scroll to position [83, 0]
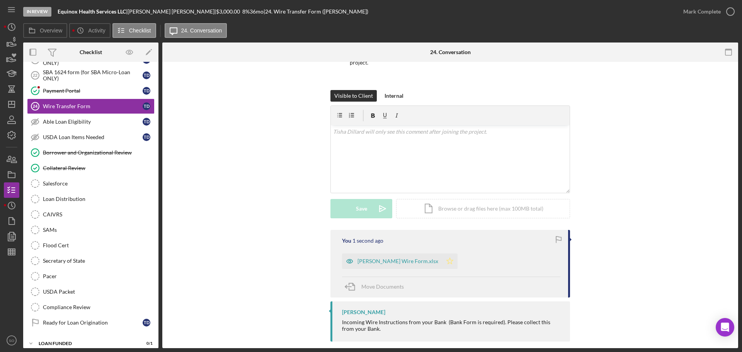
click at [442, 253] on icon "Icon/Star" at bounding box center [449, 260] width 15 height 15
click at [688, 16] on div "Mark Complete" at bounding box center [701, 11] width 37 height 15
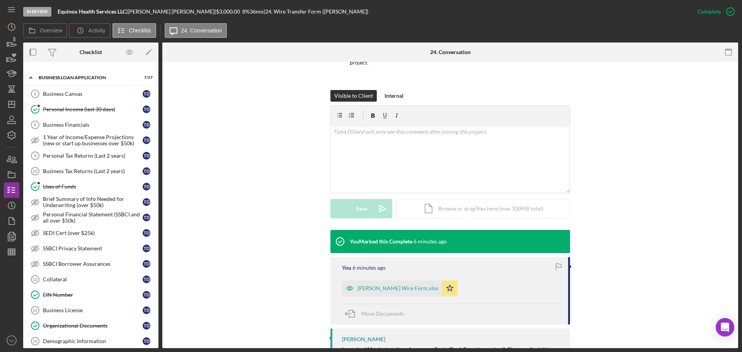
scroll to position [309, 0]
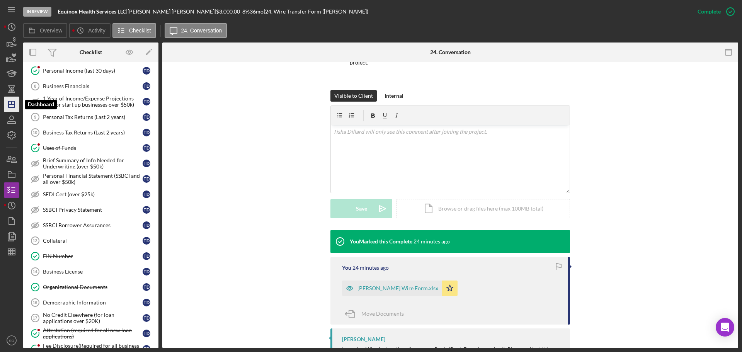
click at [15, 105] on polygon "button" at bounding box center [12, 104] width 6 height 6
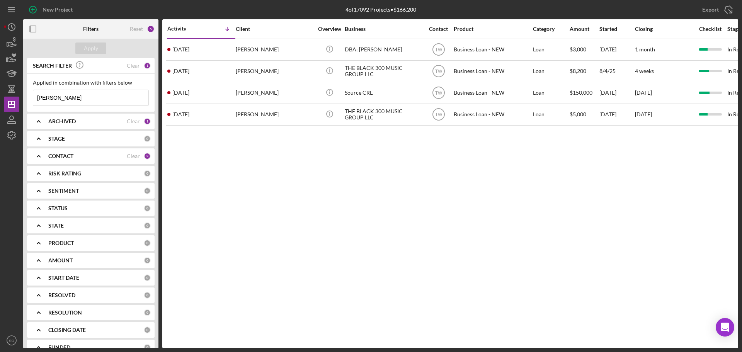
drag, startPoint x: 71, startPoint y: 98, endPoint x: 0, endPoint y: 86, distance: 71.7
click at [0, 86] on div "New Project 4 of 17092 Projects • $166,200 byron Export Icon/Export Filters Res…" at bounding box center [371, 176] width 742 height 352
type input "west"
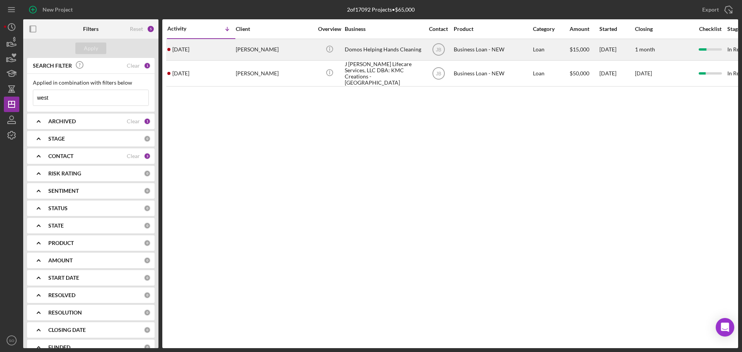
click at [215, 54] on div "1 week ago Joyce West" at bounding box center [201, 49] width 68 height 20
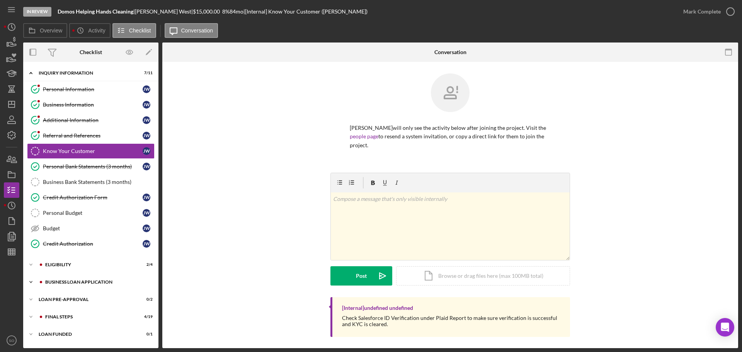
click at [89, 277] on div "Icon/Expander BUSINESS LOAN APPLICATION 9 / 27" at bounding box center [90, 281] width 135 height 15
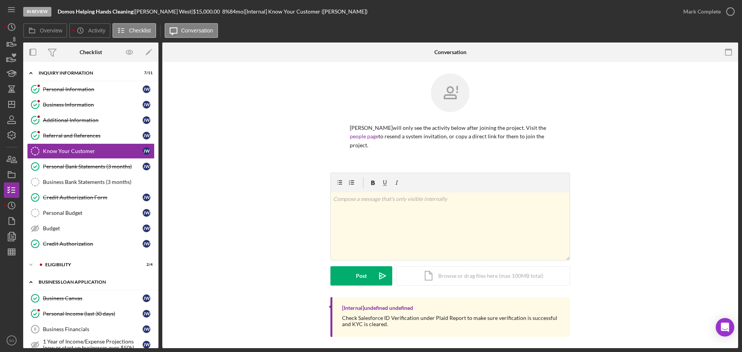
scroll to position [155, 0]
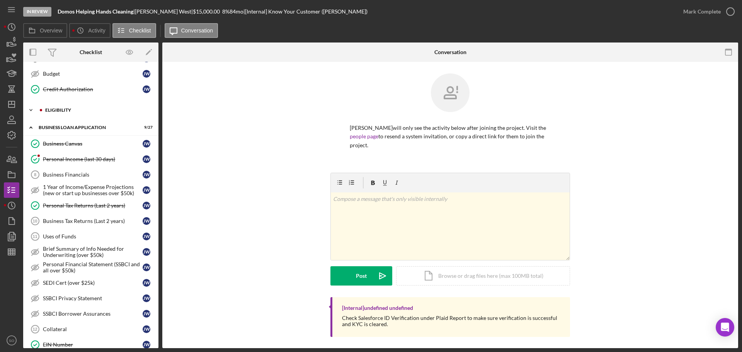
click at [75, 112] on div "ELIGIBILITY" at bounding box center [97, 110] width 104 height 5
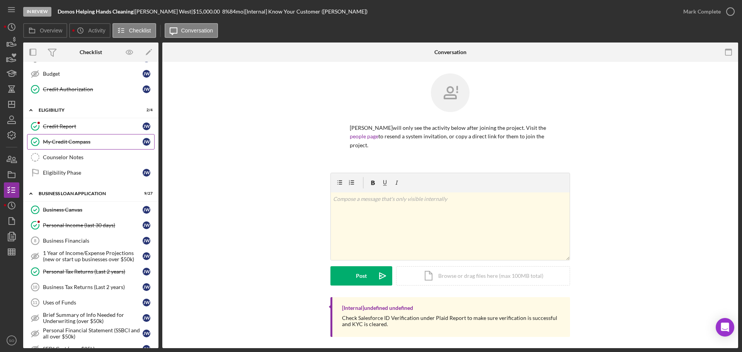
click at [71, 146] on link "My Credit Compass My Credit Compass J W" at bounding box center [91, 141] width 128 height 15
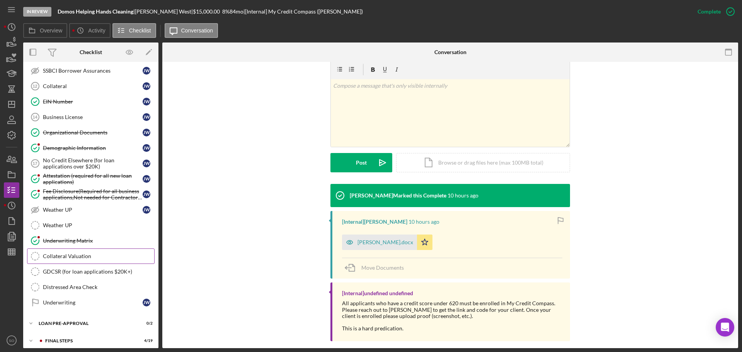
scroll to position [486, 0]
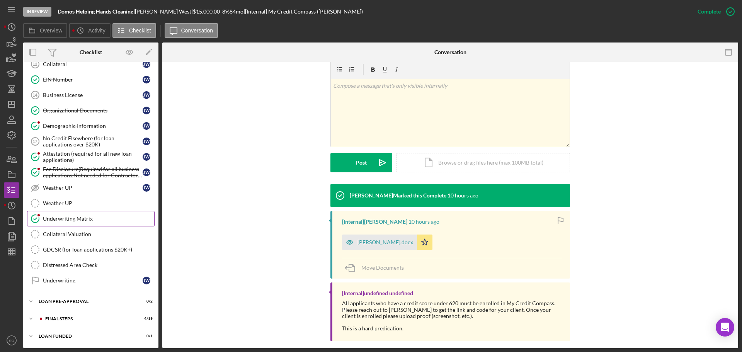
drag, startPoint x: 90, startPoint y: 217, endPoint x: 100, endPoint y: 220, distance: 11.0
click at [90, 217] on div "Underwriting Matrix" at bounding box center [98, 219] width 111 height 6
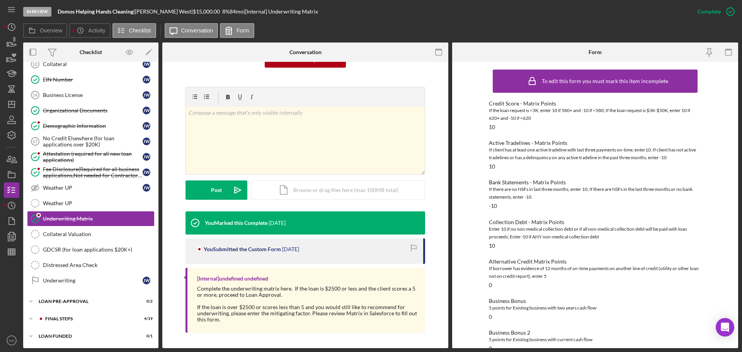
scroll to position [189, 0]
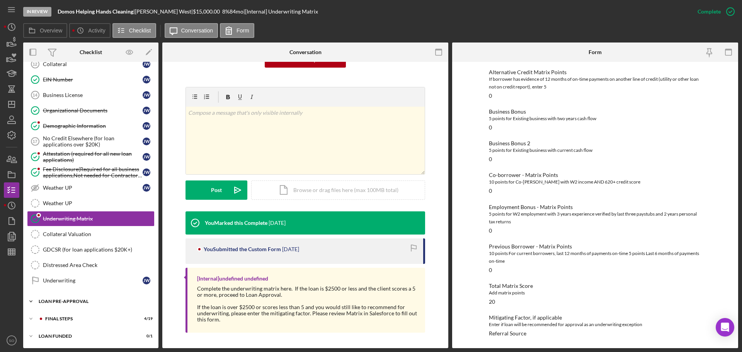
click at [82, 300] on div "LOAN PRE-APPROVAL" at bounding box center [94, 301] width 110 height 5
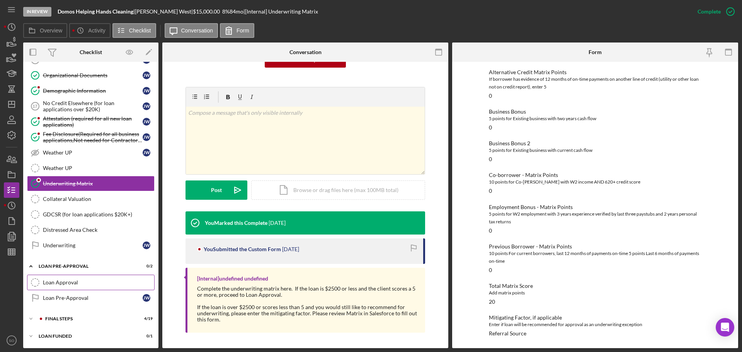
click at [64, 277] on link "Loan Approval Loan Approval" at bounding box center [91, 282] width 128 height 15
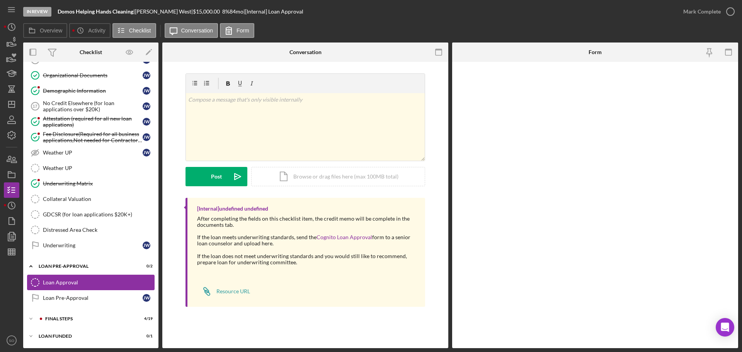
scroll to position [521, 0]
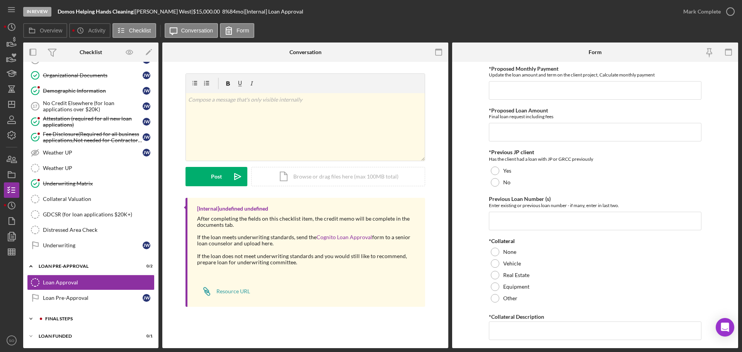
click at [70, 320] on div "FINAL STEPS" at bounding box center [97, 318] width 104 height 5
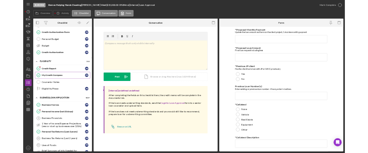
scroll to position [7, 0]
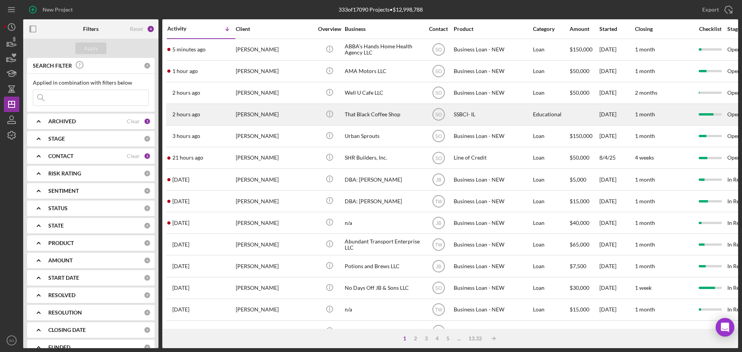
click at [246, 113] on div "Brandon Rice" at bounding box center [274, 114] width 77 height 20
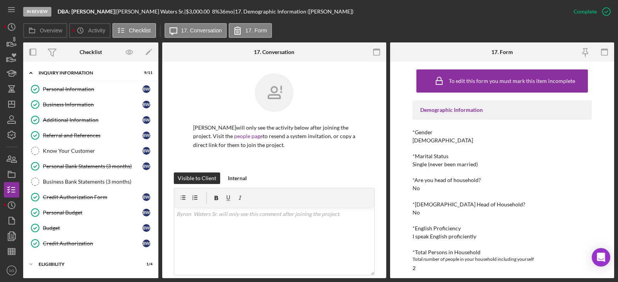
scroll to position [116, 0]
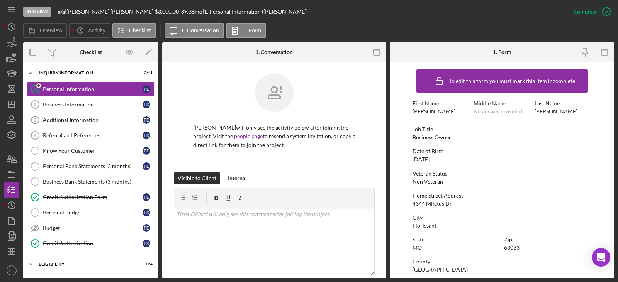
click at [440, 205] on div "4344 Miletus Dr" at bounding box center [432, 204] width 39 height 6
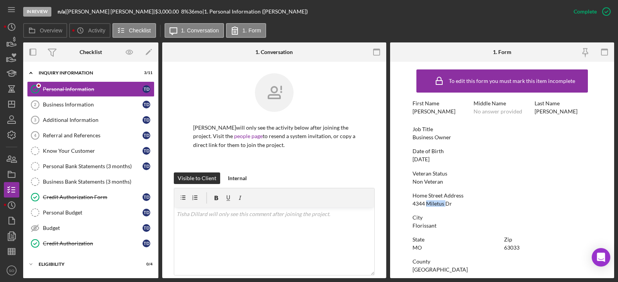
click at [440, 205] on div "4344 Miletus Dr" at bounding box center [432, 204] width 39 height 6
click at [423, 229] on div "Florissant" at bounding box center [425, 226] width 24 height 6
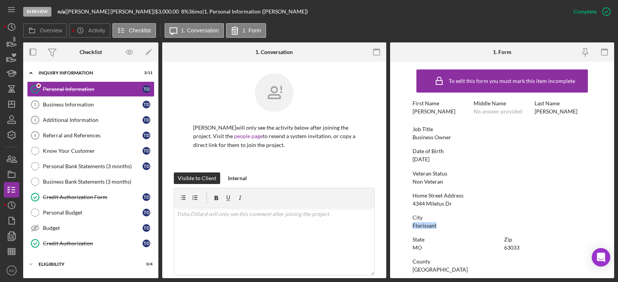
copy div "Florissant"
click at [507, 250] on div "63033" at bounding box center [511, 248] width 15 height 6
copy div "63033"
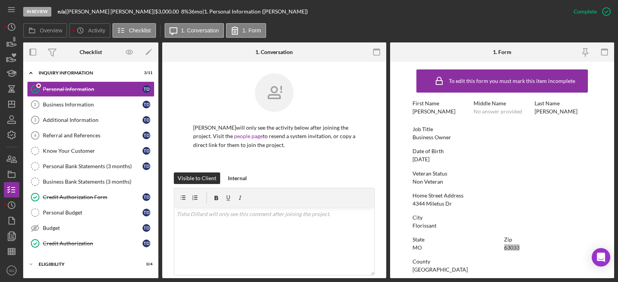
scroll to position [77, 0]
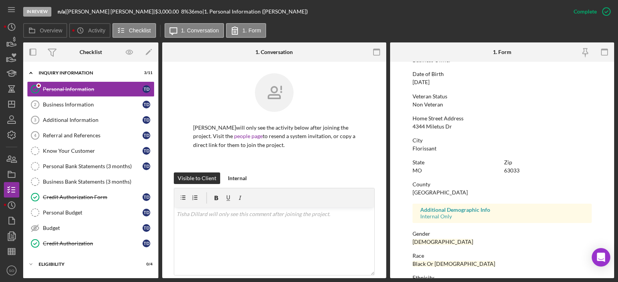
click at [424, 191] on div "[GEOGRAPHIC_DATA]" at bounding box center [440, 193] width 55 height 6
copy div "[GEOGRAPHIC_DATA]"
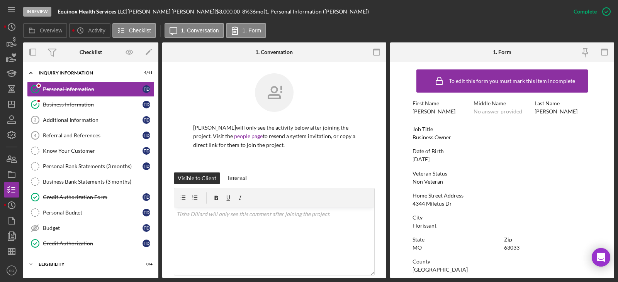
scroll to position [77, 0]
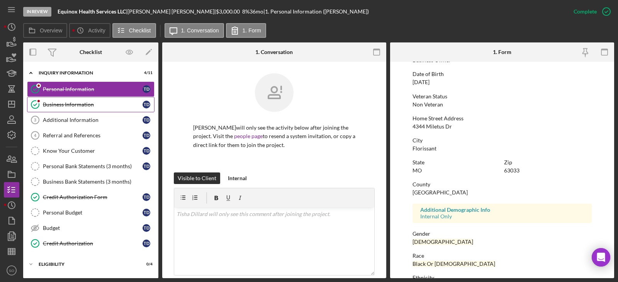
drag, startPoint x: 93, startPoint y: 109, endPoint x: 99, endPoint y: 110, distance: 6.7
click at [93, 109] on link "Business Information Business Information T D" at bounding box center [91, 104] width 128 height 15
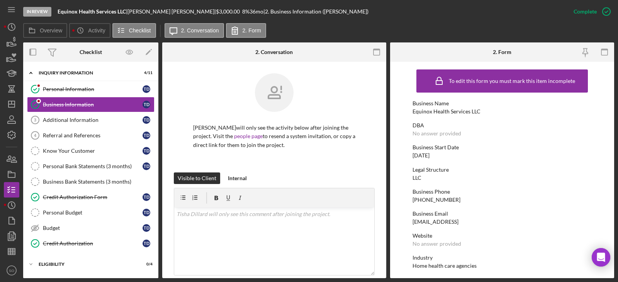
scroll to position [39, 0]
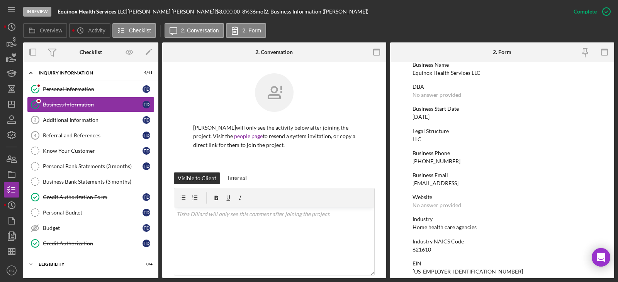
click at [427, 159] on div "[PHONE_NUMBER]" at bounding box center [437, 161] width 48 height 6
copy div "[PHONE_NUMBER]"
click at [430, 117] on div "[DATE]" at bounding box center [421, 117] width 17 height 6
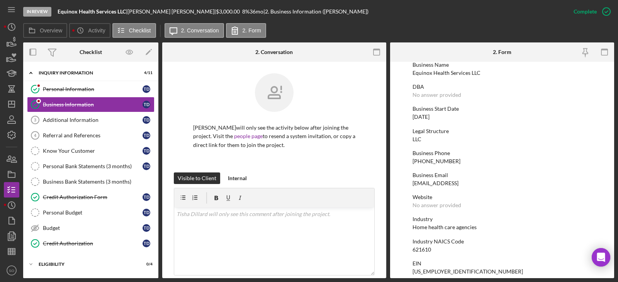
click at [430, 117] on div "[DATE]" at bounding box center [421, 117] width 17 height 6
copy div "[DATE]"
click at [442, 230] on div "Home health care agencies" at bounding box center [445, 227] width 64 height 6
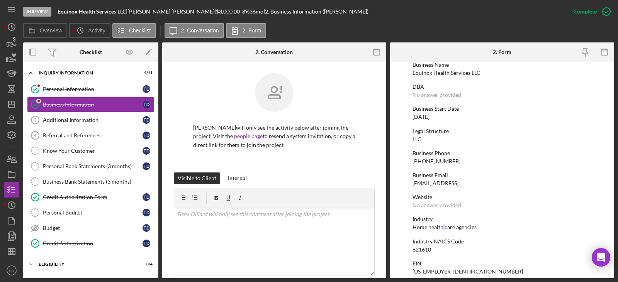
click at [442, 230] on div "Home health care agencies" at bounding box center [445, 227] width 64 height 6
copy div "Home health care agencies"
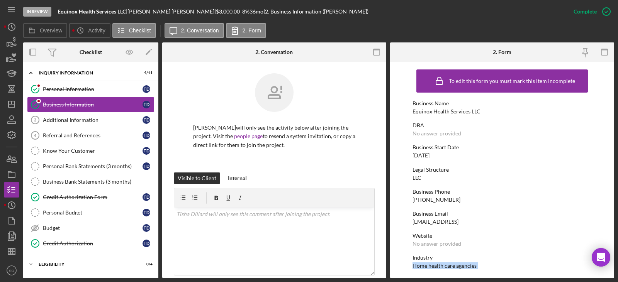
click at [454, 111] on div "Equinox Health Services LLC" at bounding box center [447, 112] width 68 height 6
copy div "Equinox Health Services LLC"
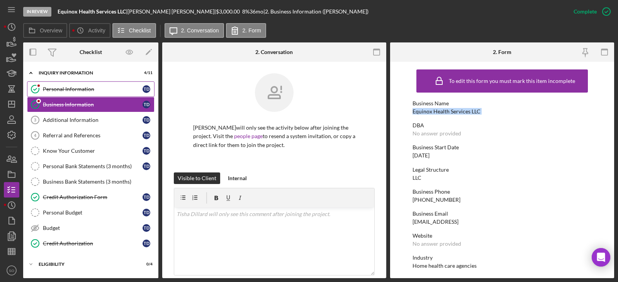
drag, startPoint x: 88, startPoint y: 90, endPoint x: 92, endPoint y: 90, distance: 4.3
click at [88, 90] on div "Personal Information" at bounding box center [93, 89] width 100 height 6
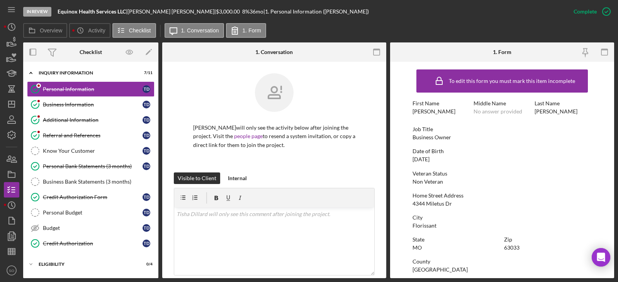
click at [423, 138] on div "Business Owner" at bounding box center [432, 137] width 39 height 6
copy div "Business Owner"
click at [68, 110] on link "Business Information Business Information T D" at bounding box center [91, 104] width 128 height 15
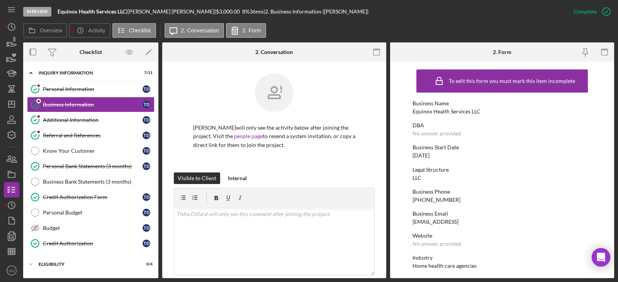
click at [430, 156] on div "[DATE]" at bounding box center [421, 156] width 17 height 6
copy div "[DATE]"
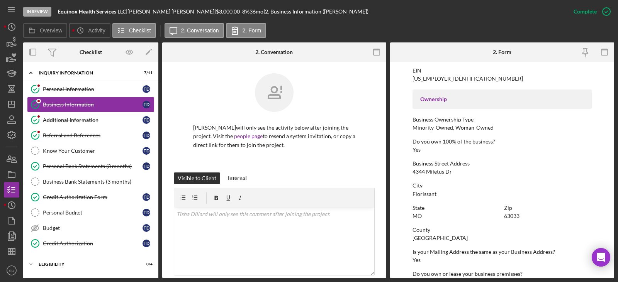
scroll to position [366, 0]
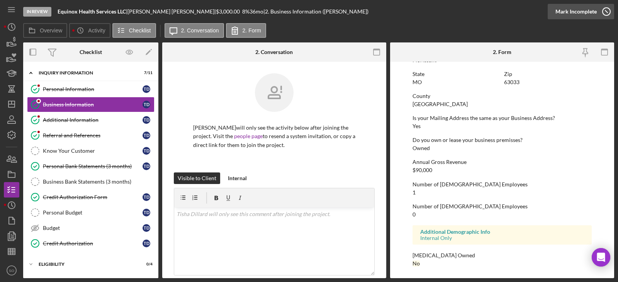
drag, startPoint x: 576, startPoint y: 11, endPoint x: 577, endPoint y: 17, distance: 6.3
click at [576, 11] on div "Mark Incomplete" at bounding box center [576, 11] width 41 height 15
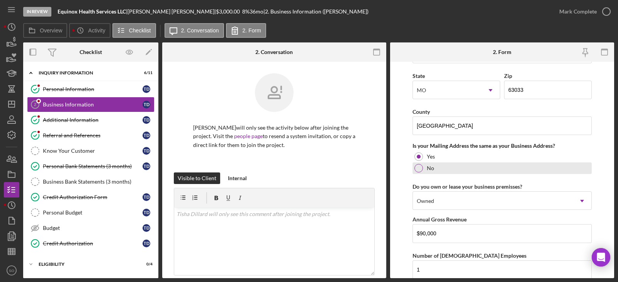
scroll to position [641, 0]
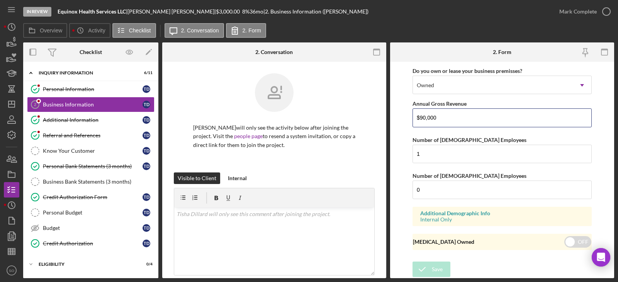
drag, startPoint x: 456, startPoint y: 115, endPoint x: 294, endPoint y: 110, distance: 161.6
click at [294, 110] on div "Overview Internal Workflow Stage In Review Icon/Dropdown Arrow Archive (can una…" at bounding box center [318, 161] width 591 height 236
type input "$60,000"
click at [434, 271] on div "Save" at bounding box center [437, 269] width 11 height 15
click at [575, 14] on div "Mark Complete" at bounding box center [577, 11] width 37 height 15
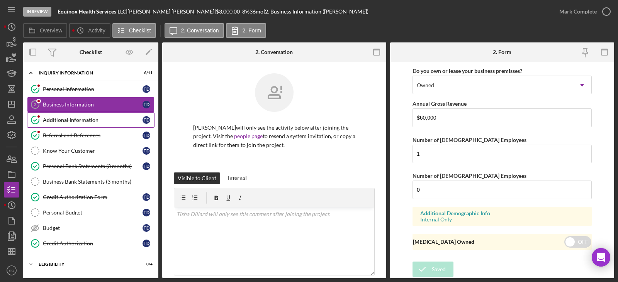
scroll to position [366, 0]
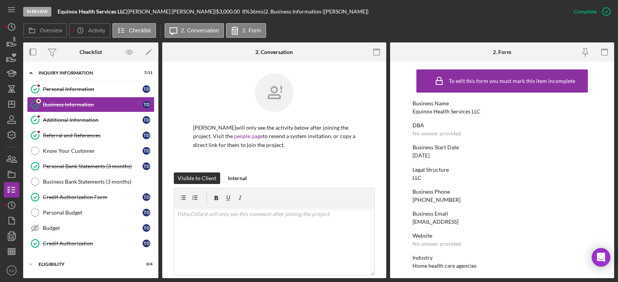
scroll to position [366, 0]
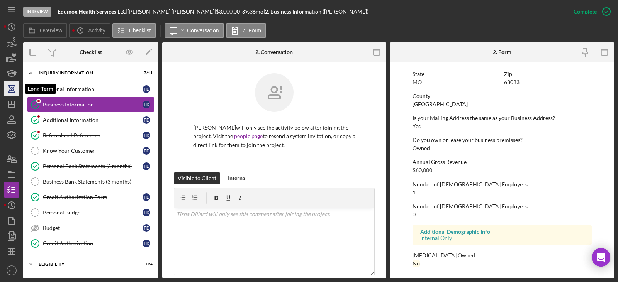
click at [9, 88] on icon "button" at bounding box center [11, 88] width 19 height 19
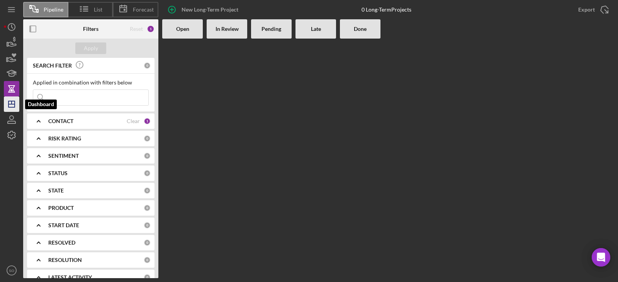
click at [12, 109] on icon "Icon/Dashboard" at bounding box center [11, 104] width 19 height 19
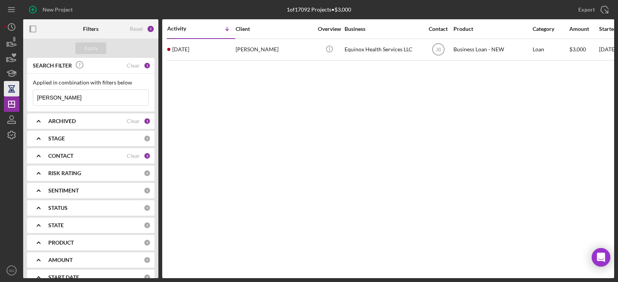
drag, startPoint x: 62, startPoint y: 99, endPoint x: 15, endPoint y: 95, distance: 47.3
click at [15, 95] on div "New Project 1 of 17092 Projects • $3,000 tisha Export Icon/Export Filters Reset…" at bounding box center [309, 139] width 610 height 279
type input "byron"
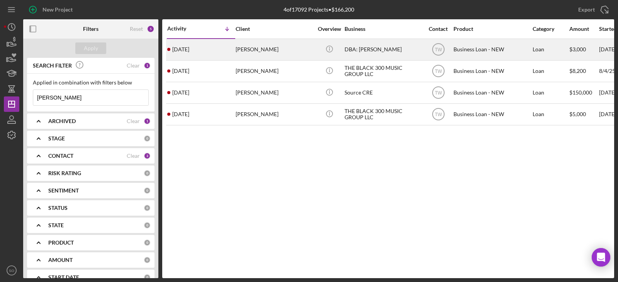
click at [246, 55] on div "Byron Waters Sr." at bounding box center [274, 49] width 77 height 20
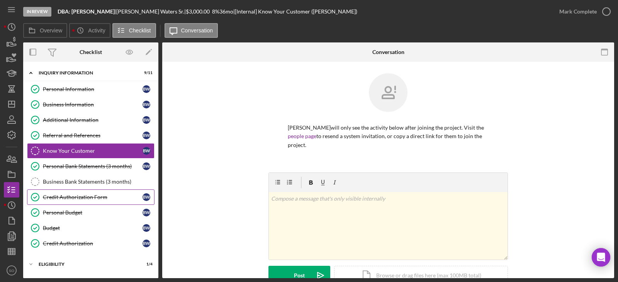
click at [95, 196] on div "Credit Authorization Form" at bounding box center [93, 197] width 100 height 6
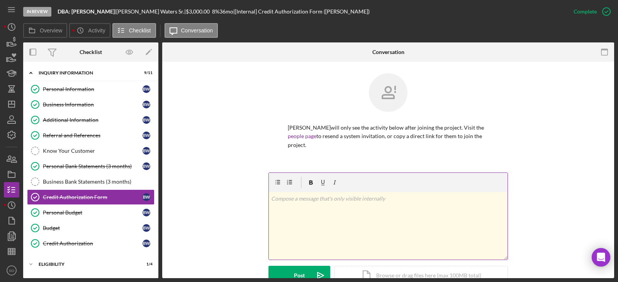
scroll to position [193, 0]
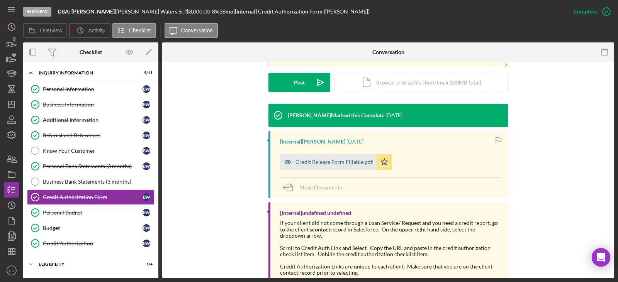
click at [328, 166] on div "Credit Release Form Fillable.pdf" at bounding box center [328, 162] width 97 height 15
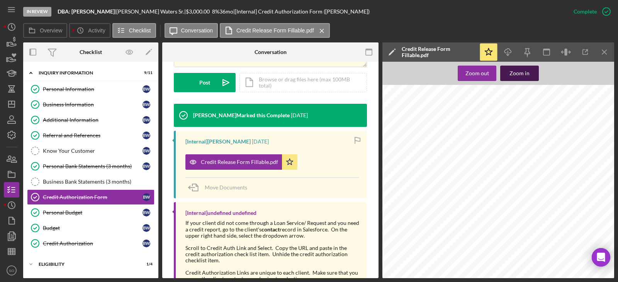
click at [523, 73] on div "Zoom in" at bounding box center [520, 73] width 20 height 15
